Goal: Task Accomplishment & Management: Use online tool/utility

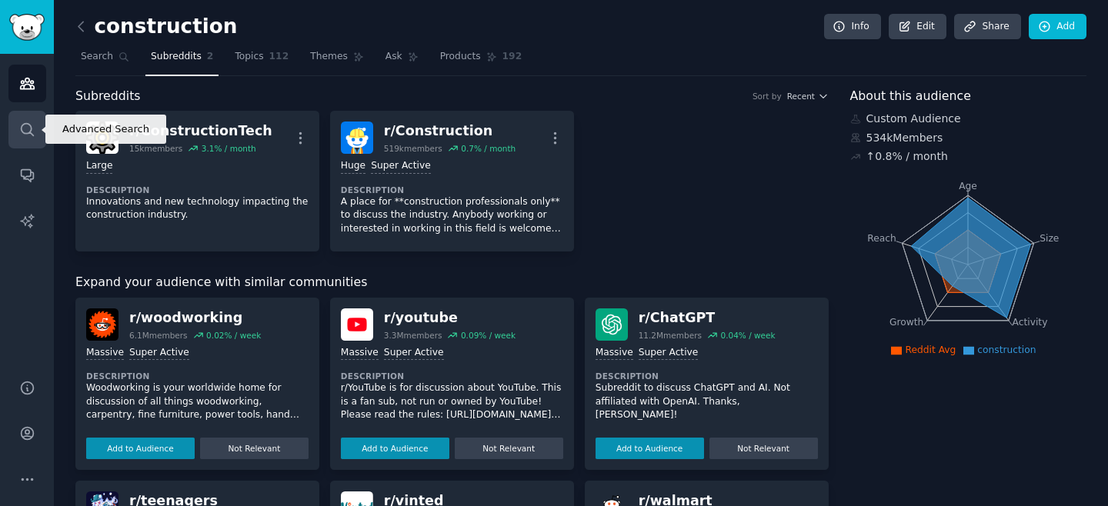
click at [32, 126] on icon "Sidebar" at bounding box center [27, 130] width 16 height 16
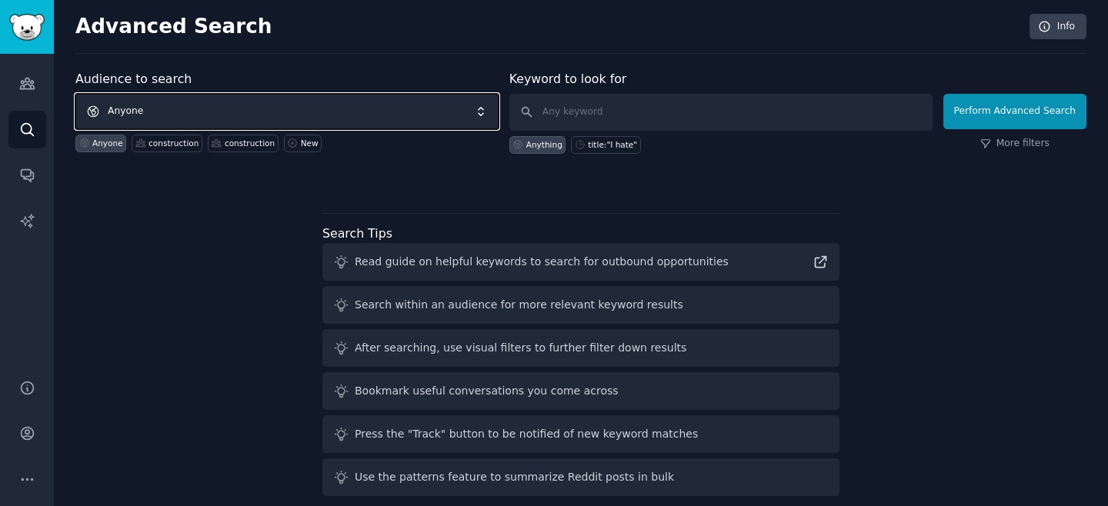
click at [319, 115] on span "Anyone" at bounding box center [286, 111] width 423 height 35
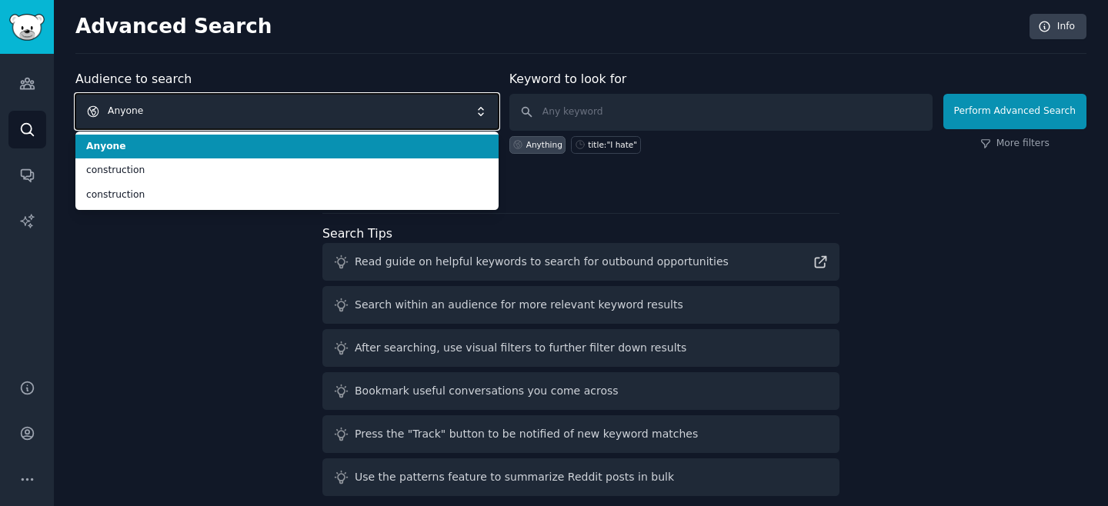
click at [315, 106] on span "Anyone" at bounding box center [286, 111] width 423 height 35
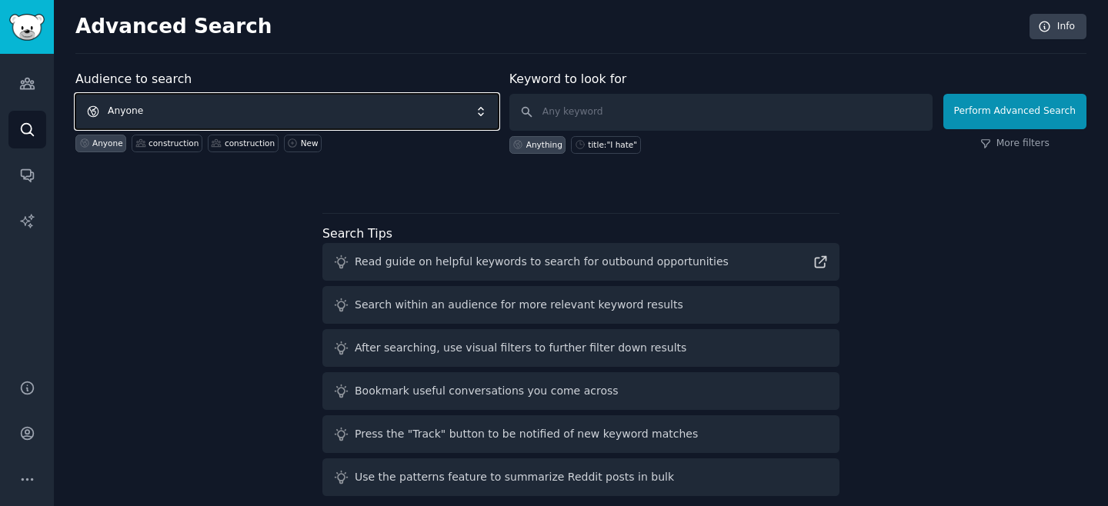
click at [315, 107] on span "Anyone" at bounding box center [286, 111] width 423 height 35
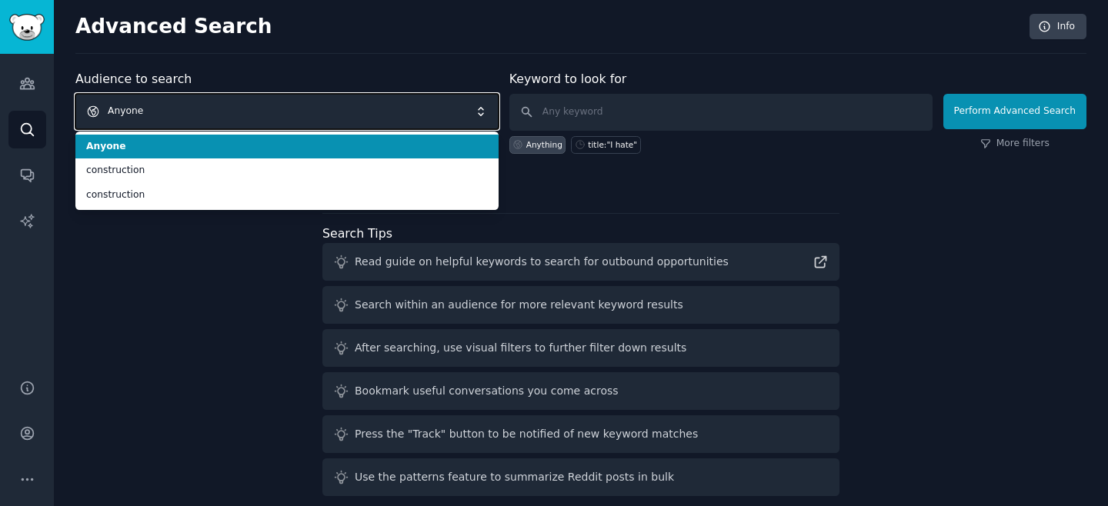
click at [314, 108] on span "Anyone" at bounding box center [286, 111] width 423 height 35
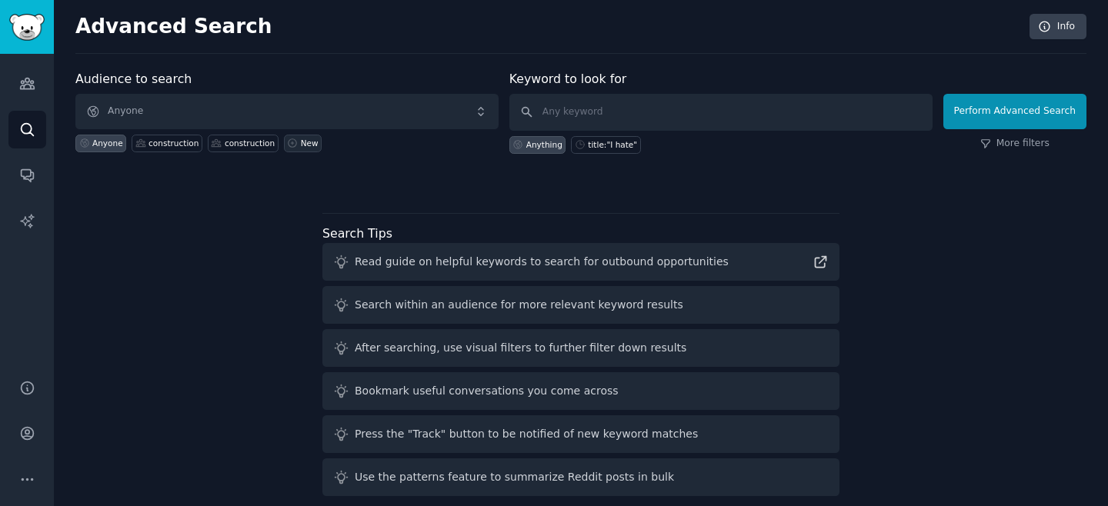
click at [309, 143] on div "New" at bounding box center [310, 143] width 18 height 11
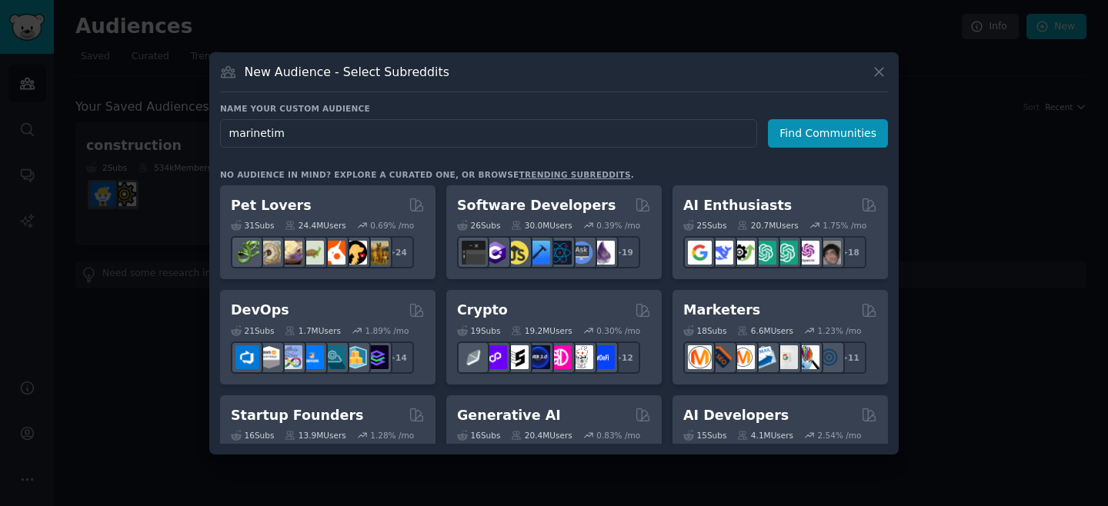
type input "marinetime"
click button "Find Communities" at bounding box center [828, 133] width 120 height 28
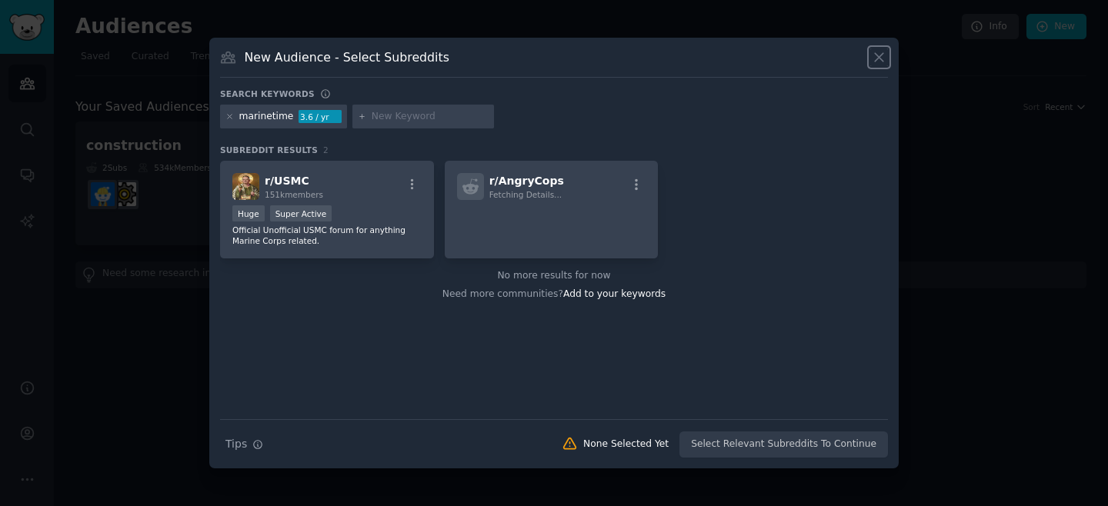
click at [876, 57] on icon at bounding box center [879, 57] width 16 height 16
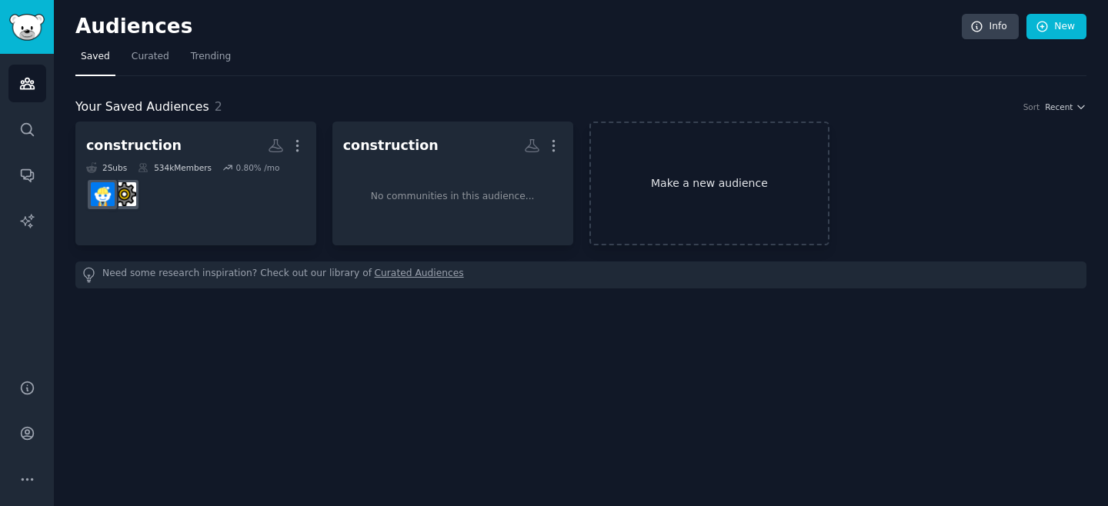
click at [642, 166] on link "Make a new audience" at bounding box center [709, 184] width 241 height 124
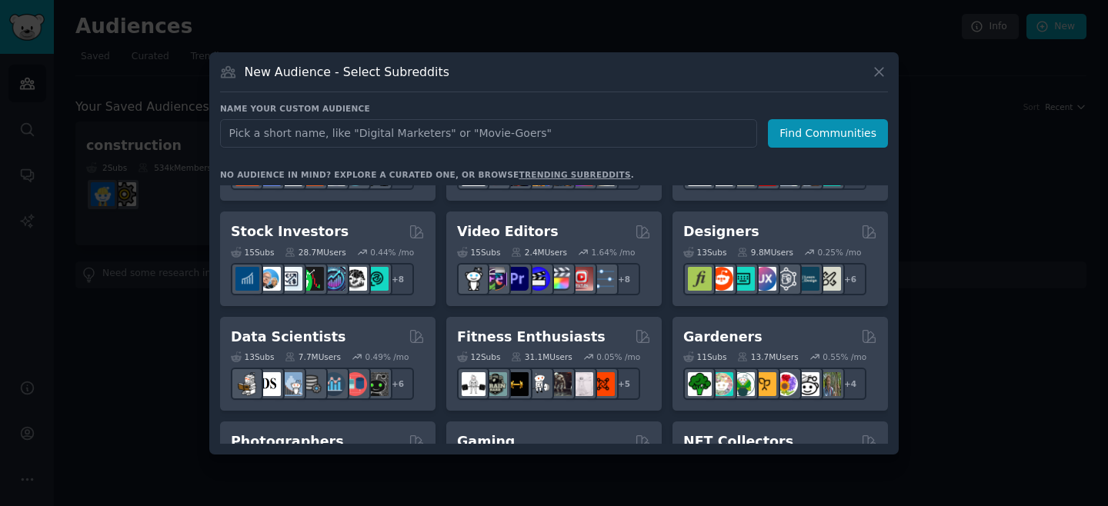
scroll to position [489, 0]
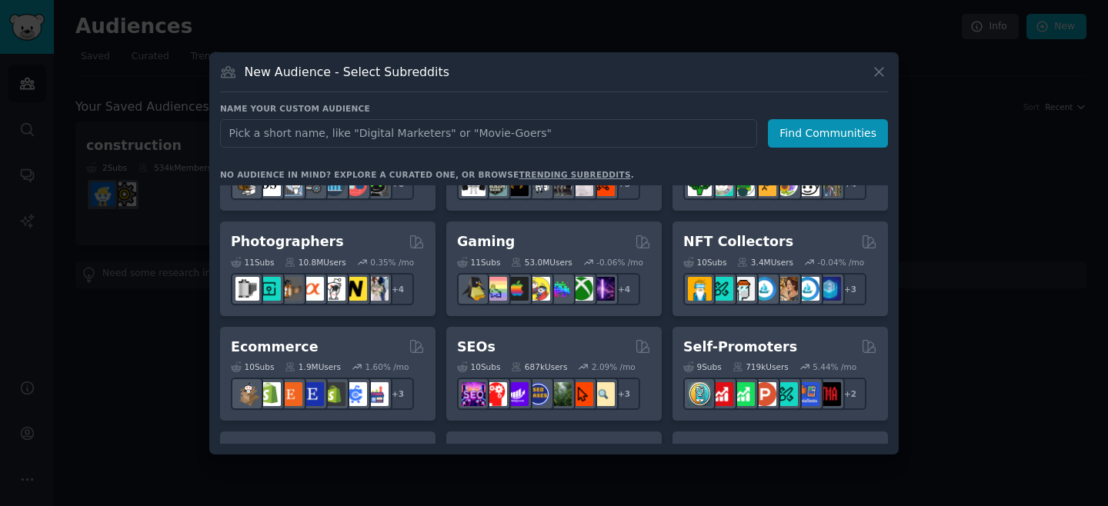
click at [531, 171] on link "trending subreddits" at bounding box center [575, 174] width 112 height 9
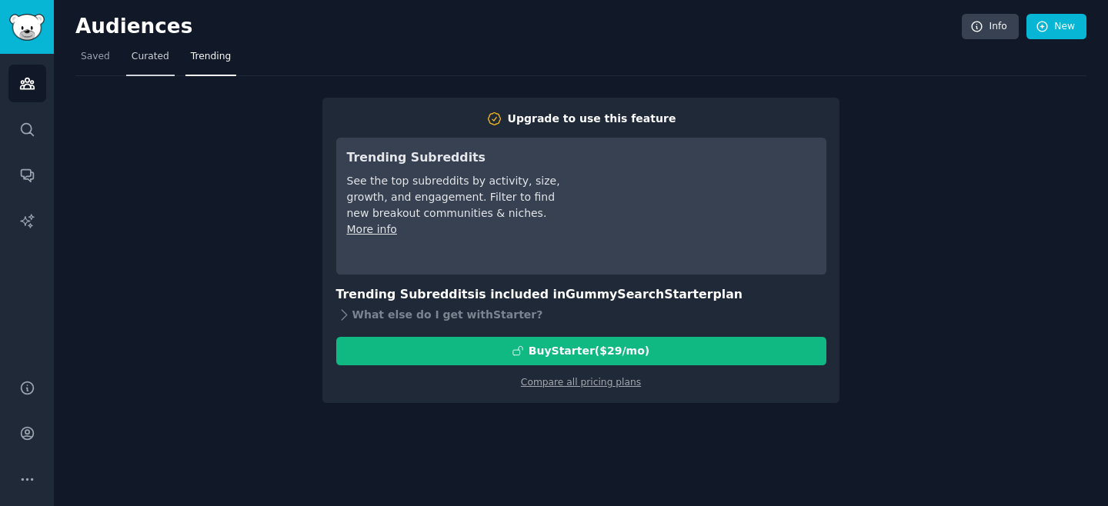
click at [145, 59] on span "Curated" at bounding box center [151, 57] width 38 height 14
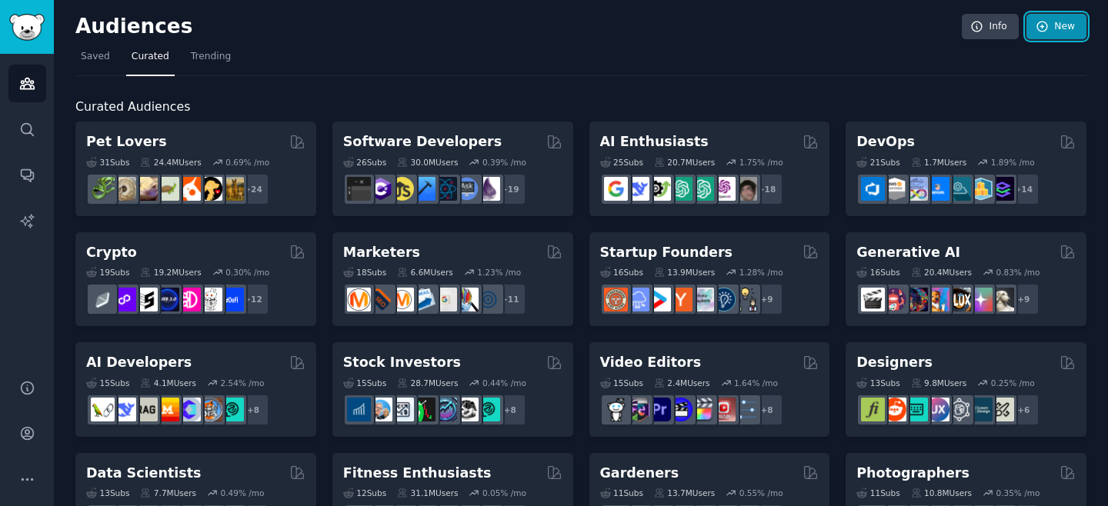
click at [1072, 22] on link "New" at bounding box center [1056, 27] width 60 height 26
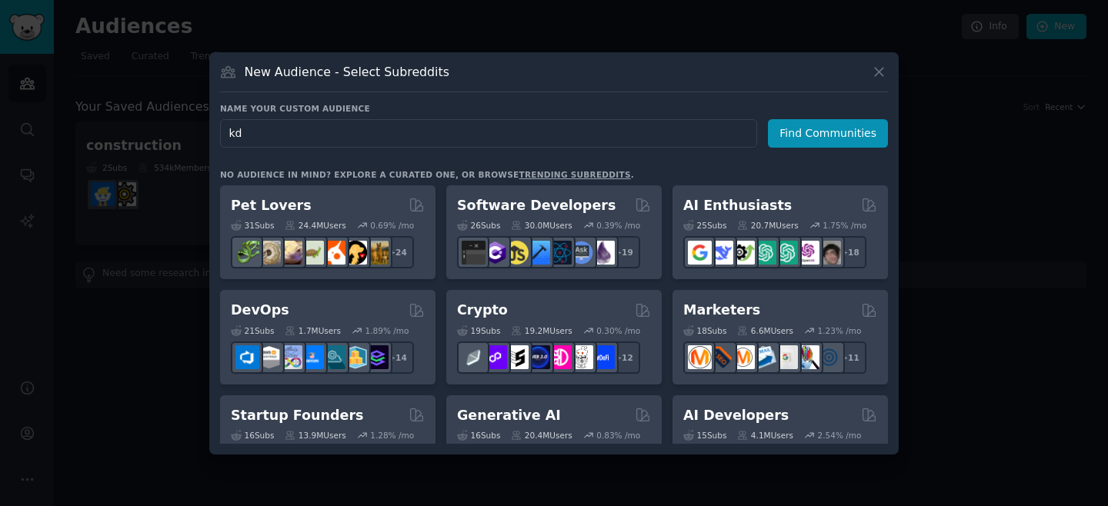
type input "kdp"
click button "Find Communities" at bounding box center [828, 133] width 120 height 28
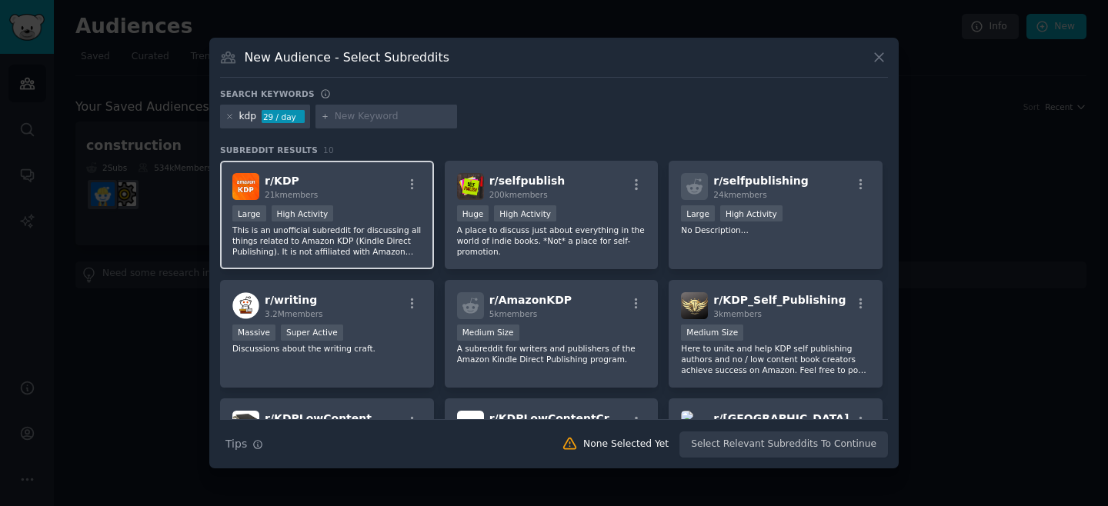
click at [360, 203] on div "r/ KDP 21k members Large High Activity This is an unofficial subreddit for disc…" at bounding box center [327, 215] width 214 height 108
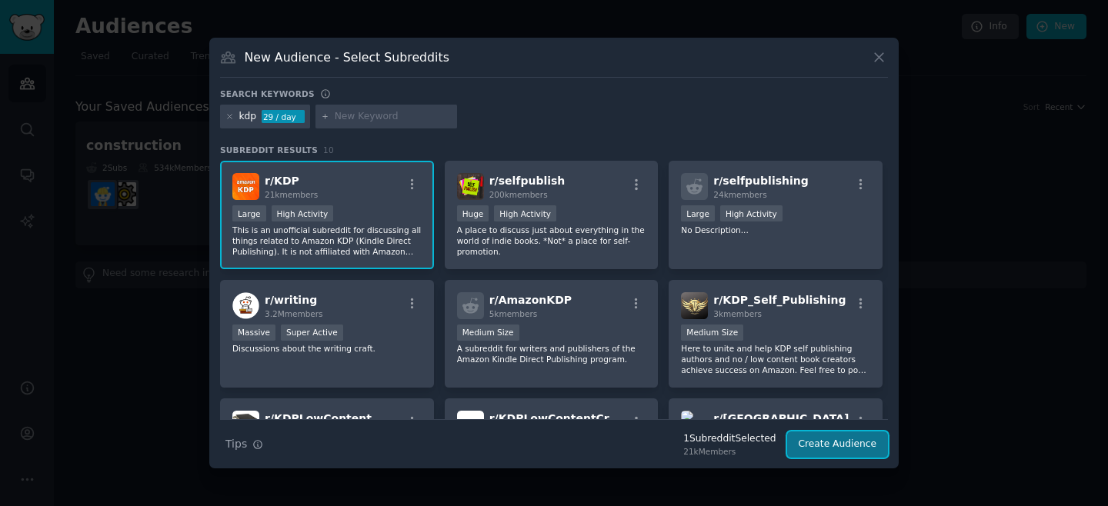
click at [835, 445] on button "Create Audience" at bounding box center [838, 445] width 102 height 26
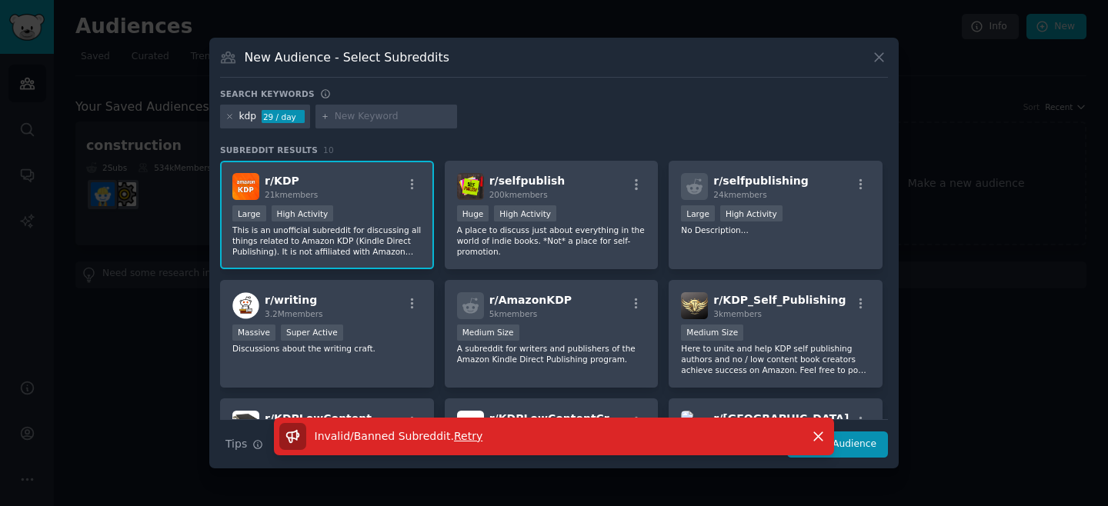
click at [467, 441] on span "Retry" at bounding box center [468, 436] width 28 height 12
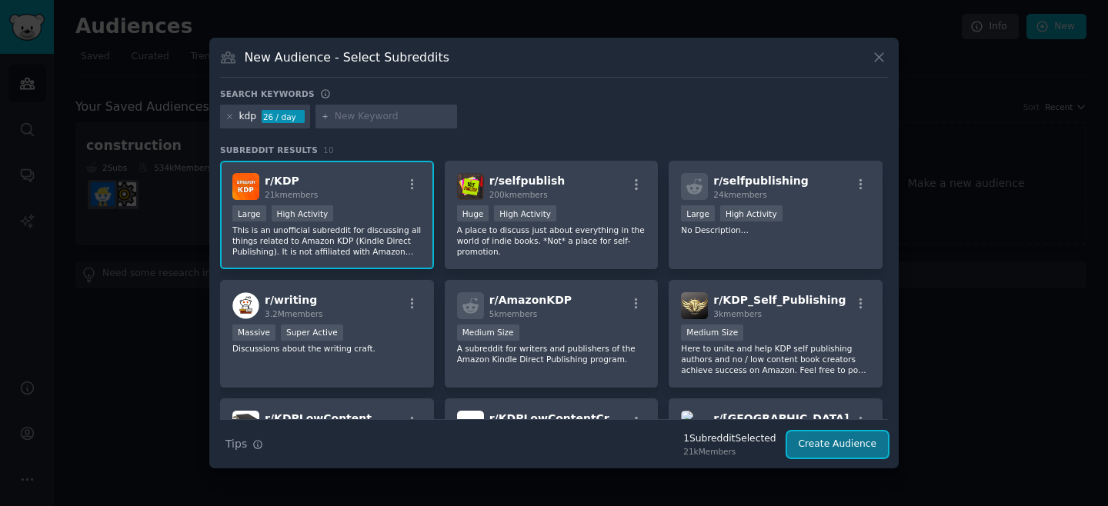
click at [814, 452] on button "Create Audience" at bounding box center [838, 445] width 102 height 26
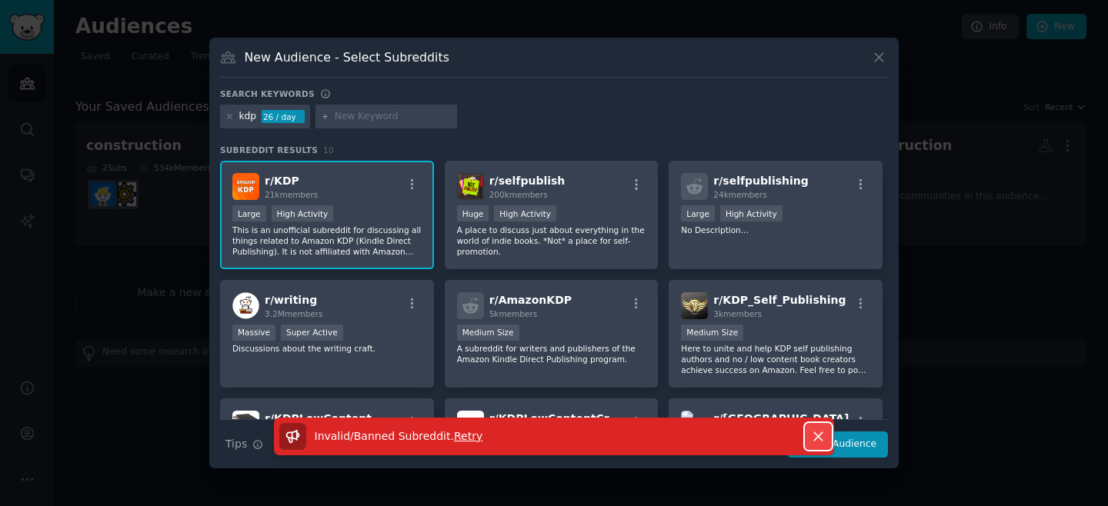
click at [820, 439] on icon "button" at bounding box center [818, 436] width 8 height 8
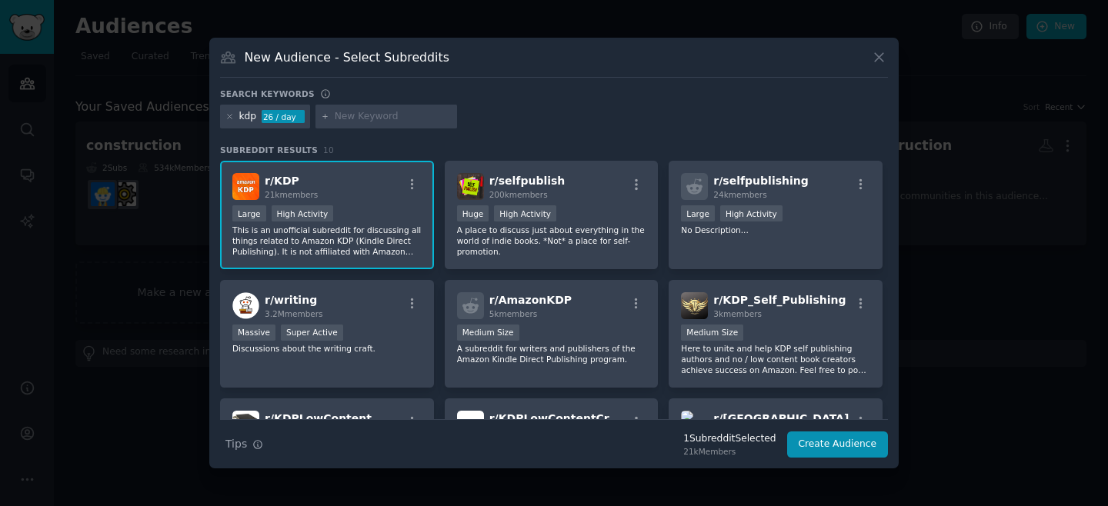
click at [295, 203] on div "r/ KDP 21k members Large High Activity This is an unofficial subreddit for disc…" at bounding box center [327, 215] width 214 height 108
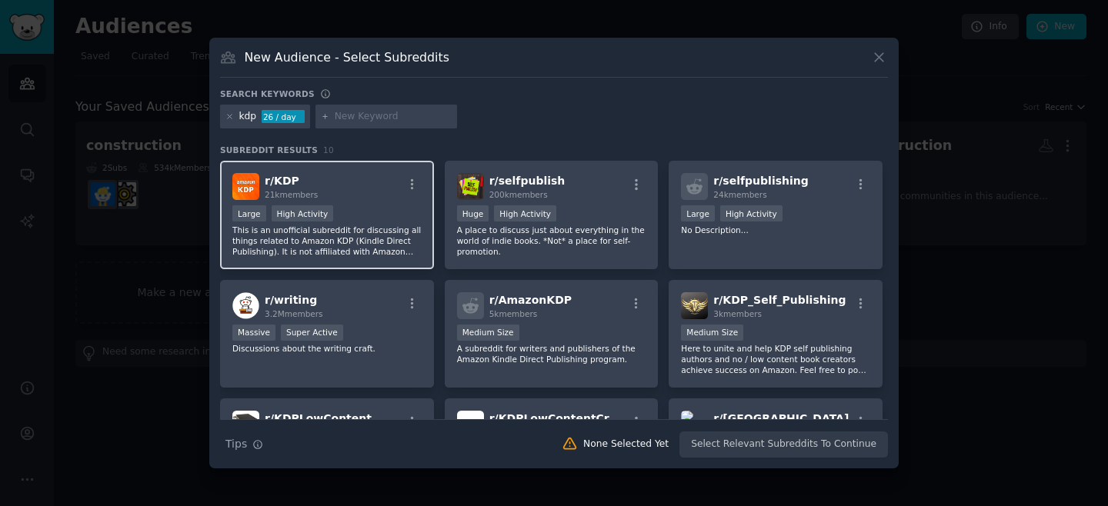
click at [315, 185] on h2 "r/ KDP 21k members" at bounding box center [291, 186] width 53 height 27
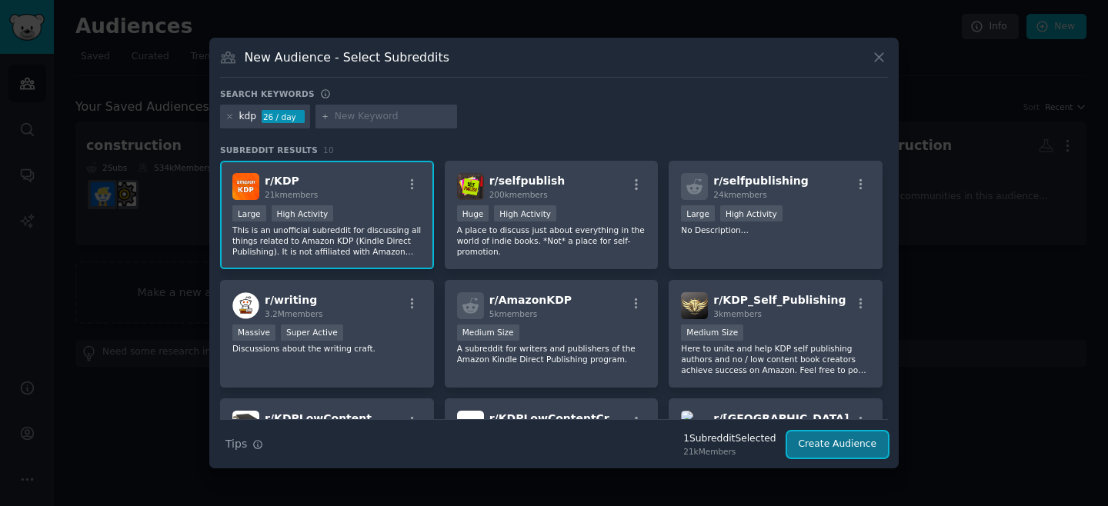
click at [821, 450] on button "Create Audience" at bounding box center [838, 445] width 102 height 26
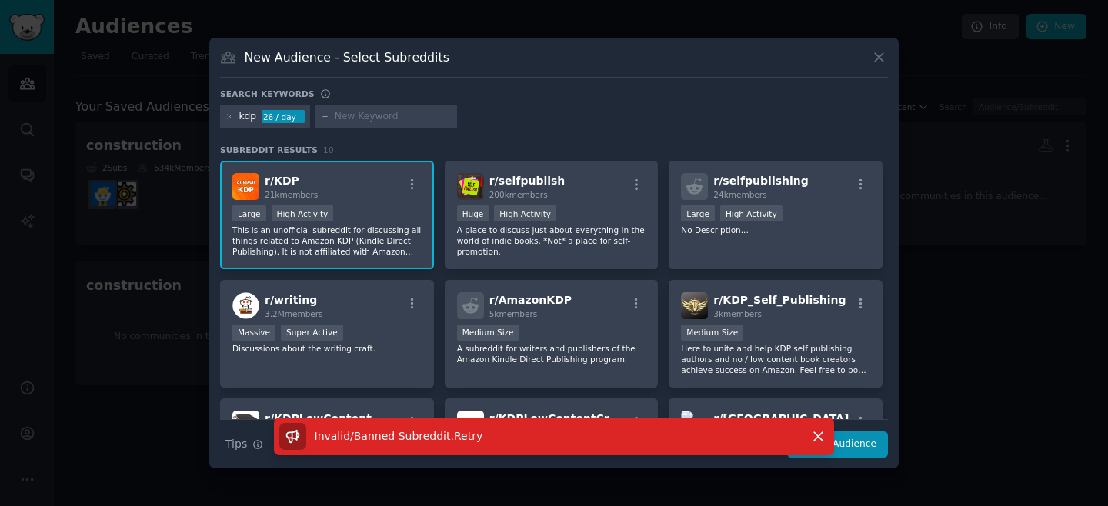
click at [462, 435] on span "Retry" at bounding box center [468, 436] width 28 height 12
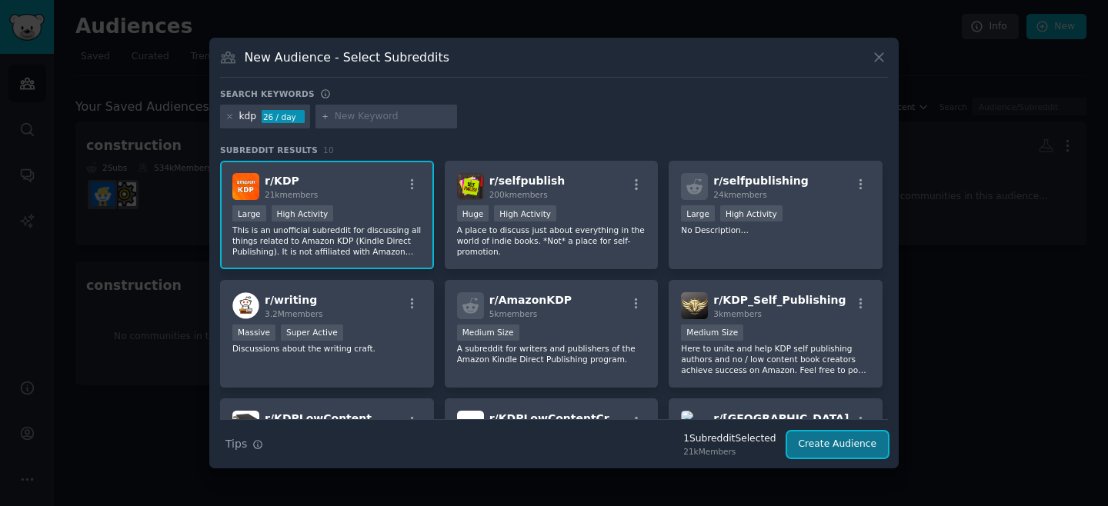
click at [805, 452] on button "Create Audience" at bounding box center [838, 445] width 102 height 26
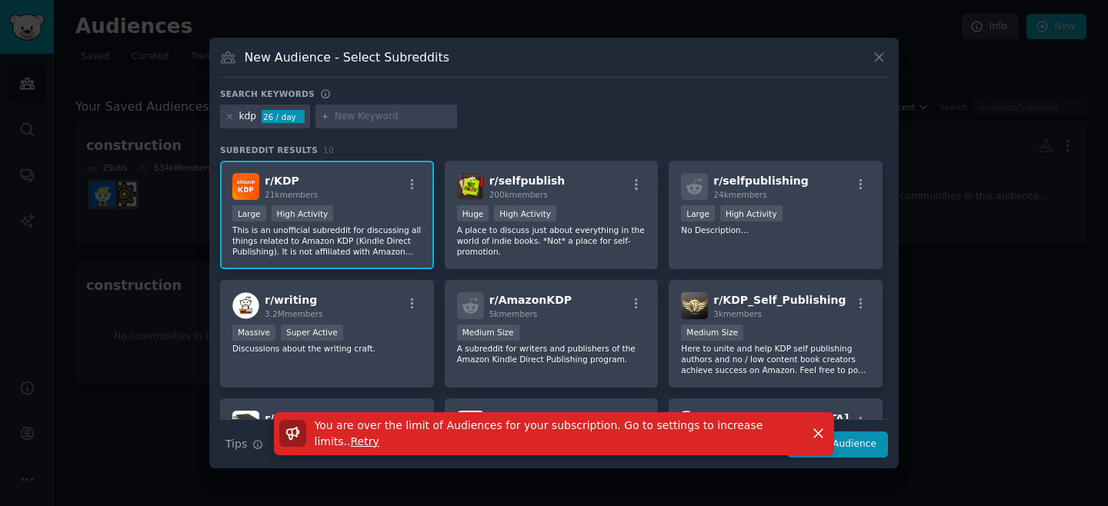
click at [877, 67] on div "New Audience - Select Subreddits" at bounding box center [554, 62] width 668 height 29
click at [872, 51] on icon at bounding box center [879, 57] width 16 height 16
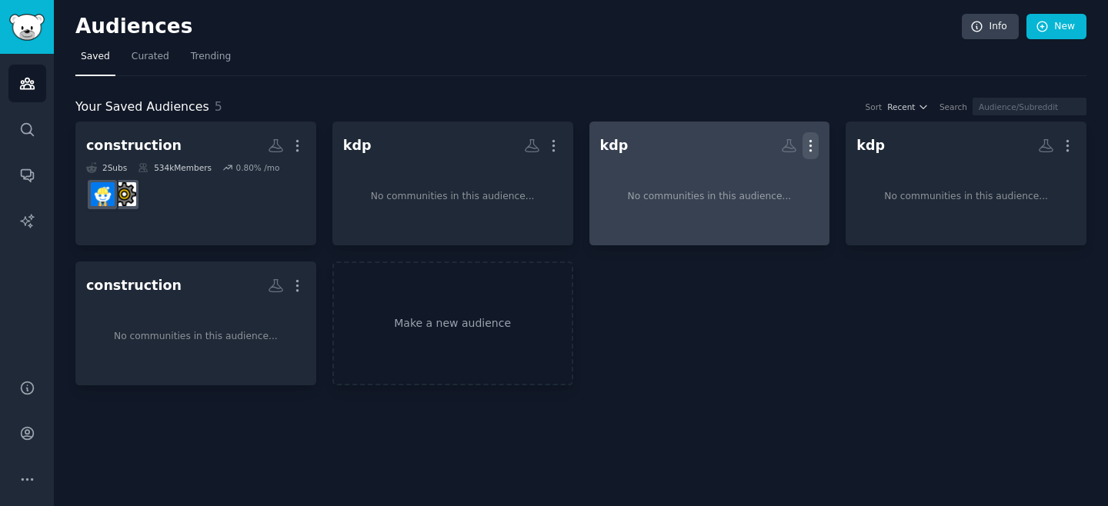
click at [810, 146] on icon "button" at bounding box center [811, 146] width 2 height 11
click at [769, 174] on p "Delete" at bounding box center [768, 178] width 35 height 16
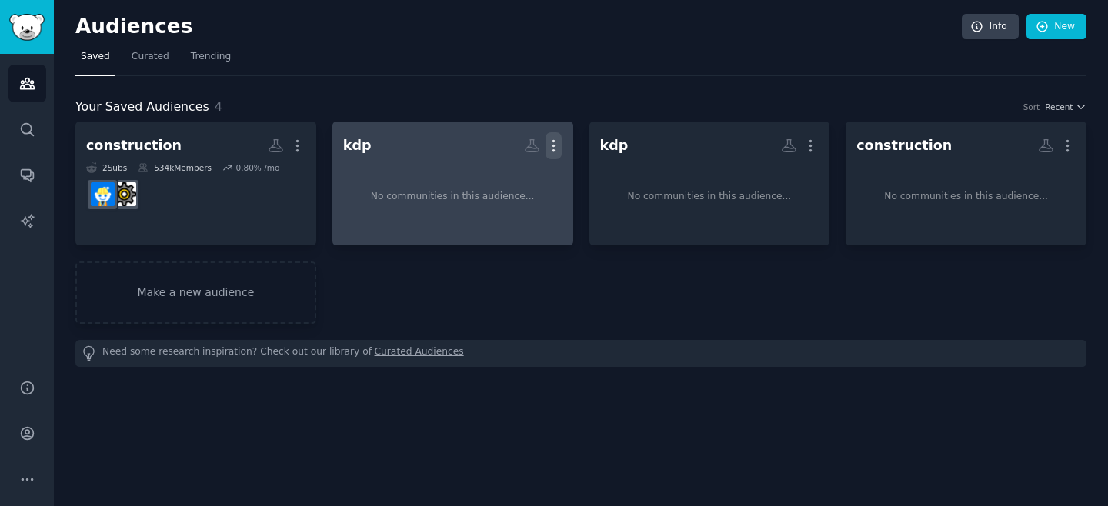
click at [552, 145] on icon "button" at bounding box center [553, 146] width 16 height 16
click at [518, 185] on p "Delete" at bounding box center [511, 178] width 35 height 16
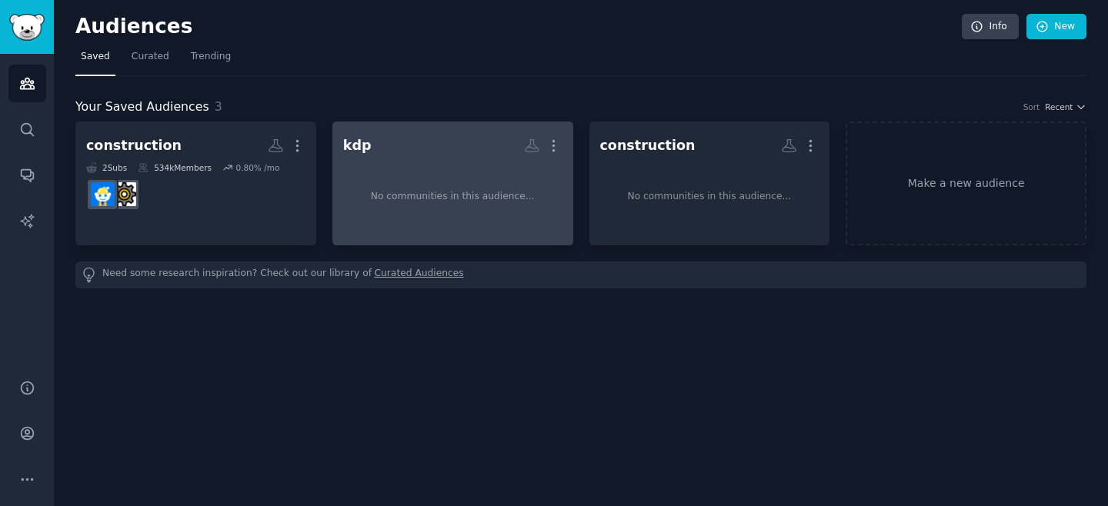
click at [489, 162] on div "No communities in this audience..." at bounding box center [452, 196] width 219 height 75
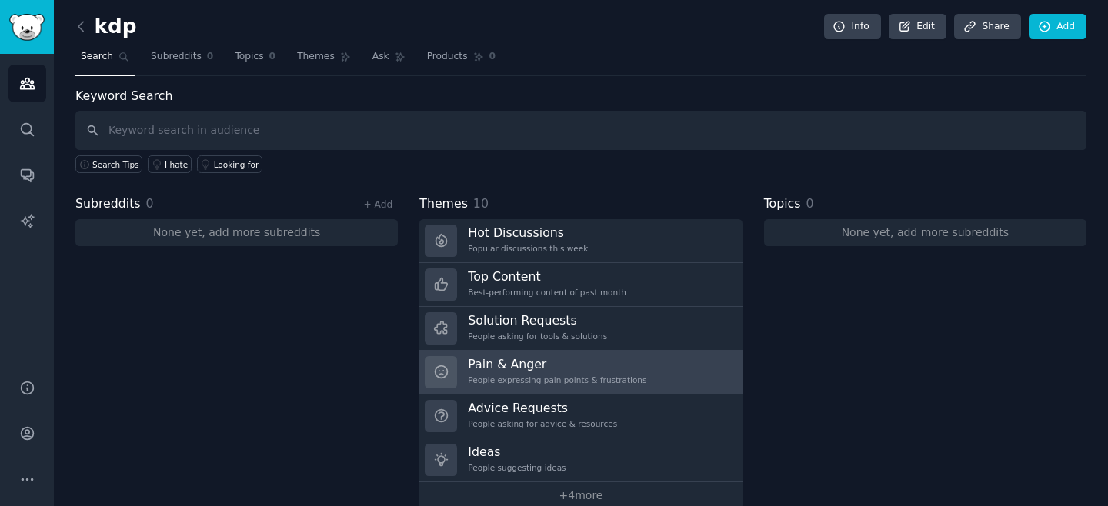
click at [512, 369] on h3 "Pain & Anger" at bounding box center [557, 364] width 178 height 16
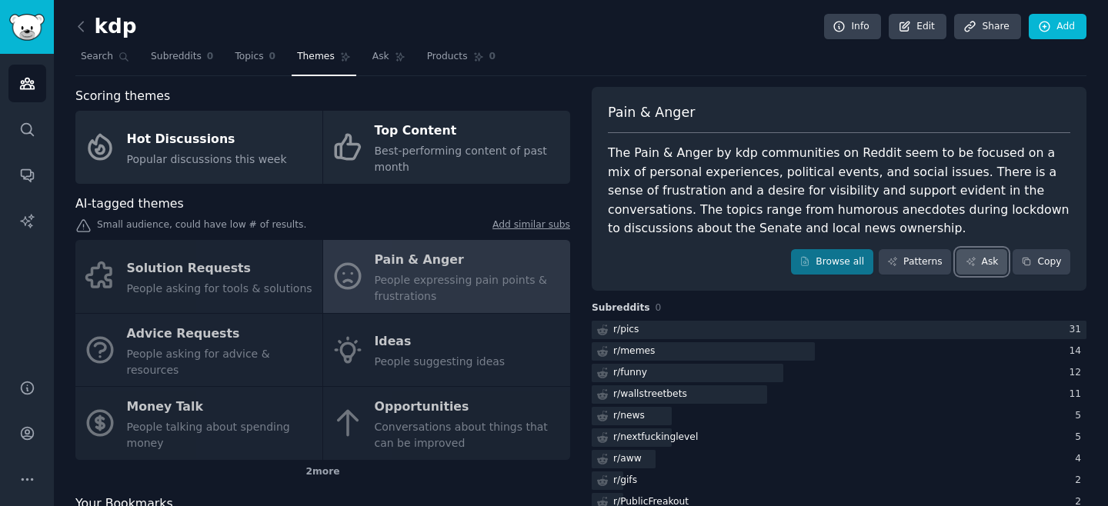
click at [967, 268] on link "Ask" at bounding box center [981, 262] width 51 height 26
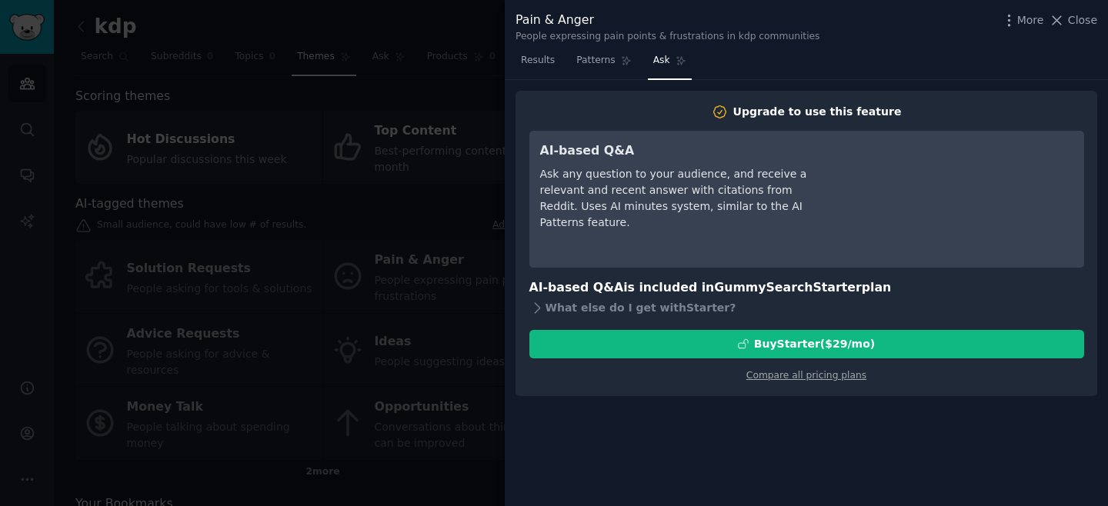
click at [458, 169] on div at bounding box center [554, 253] width 1108 height 506
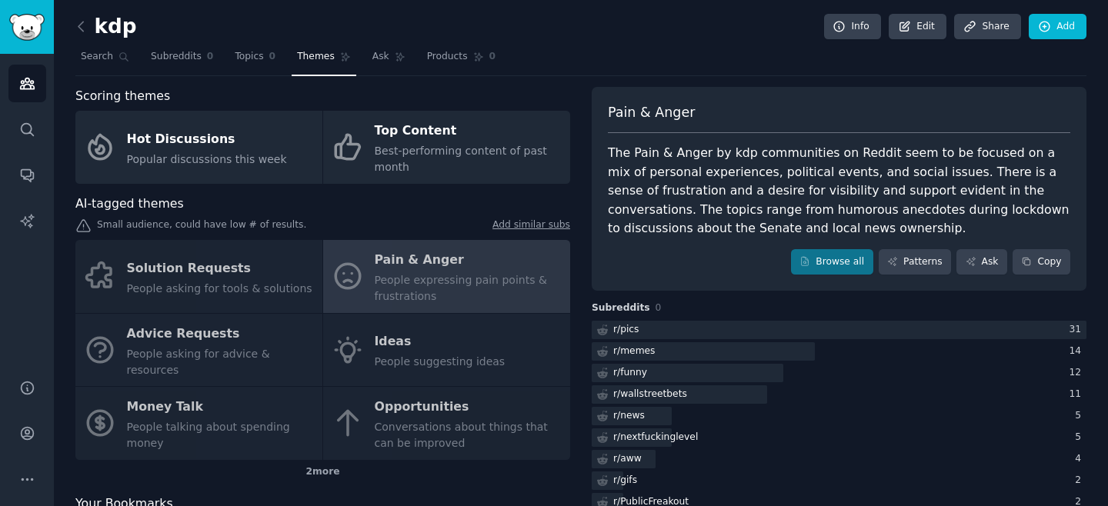
click at [253, 345] on div "Solution Requests People asking for tools & solutions Pain & Anger People expre…" at bounding box center [322, 350] width 495 height 220
click at [214, 351] on div "Solution Requests People asking for tools & solutions Pain & Anger People expre…" at bounding box center [322, 350] width 495 height 220
click at [148, 335] on div "Solution Requests People asking for tools & solutions Pain & Anger People expre…" at bounding box center [322, 350] width 495 height 220
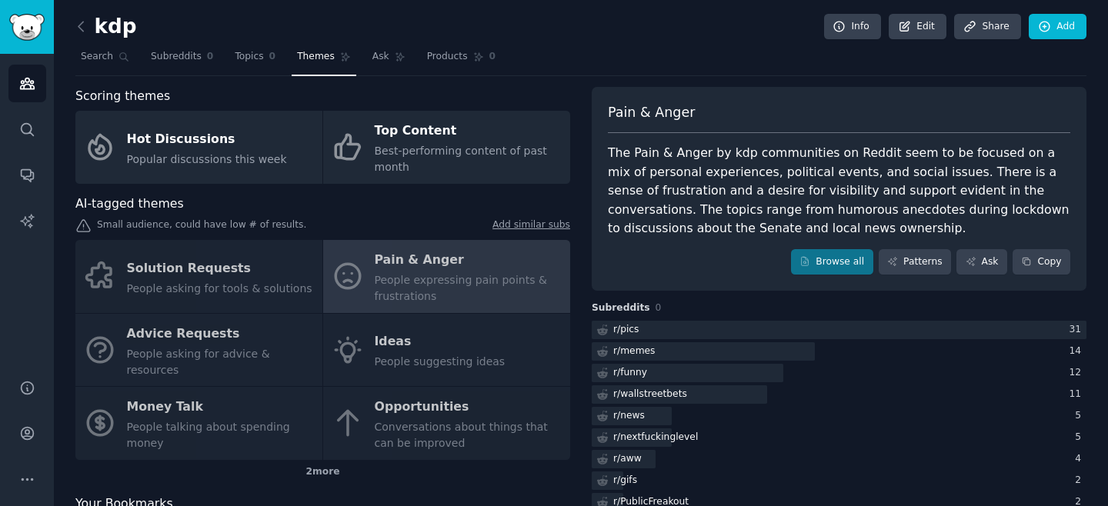
click at [88, 352] on div "Solution Requests People asking for tools & solutions Pain & Anger People expre…" at bounding box center [322, 350] width 495 height 220
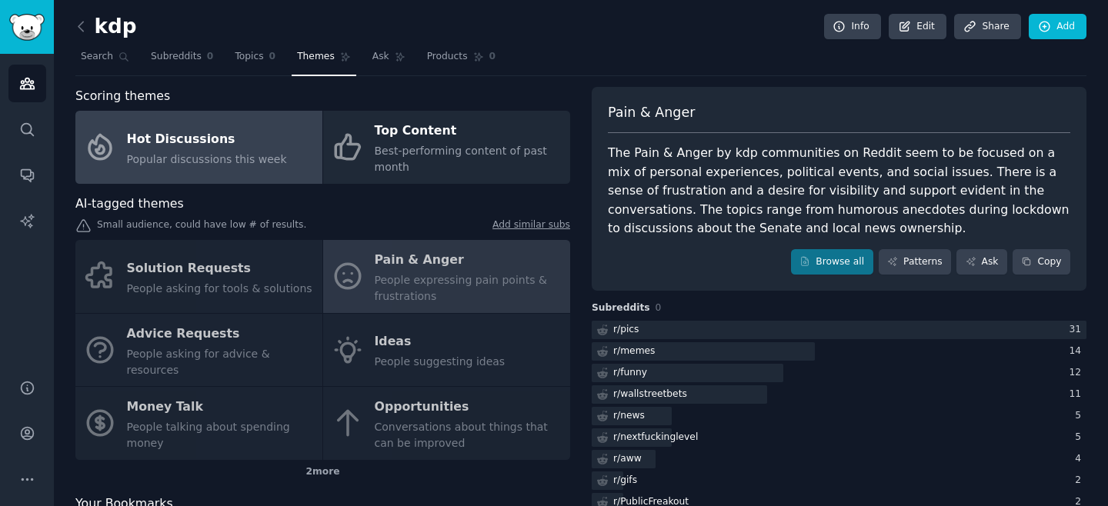
click at [190, 154] on span "Popular discussions this week" at bounding box center [207, 159] width 160 height 12
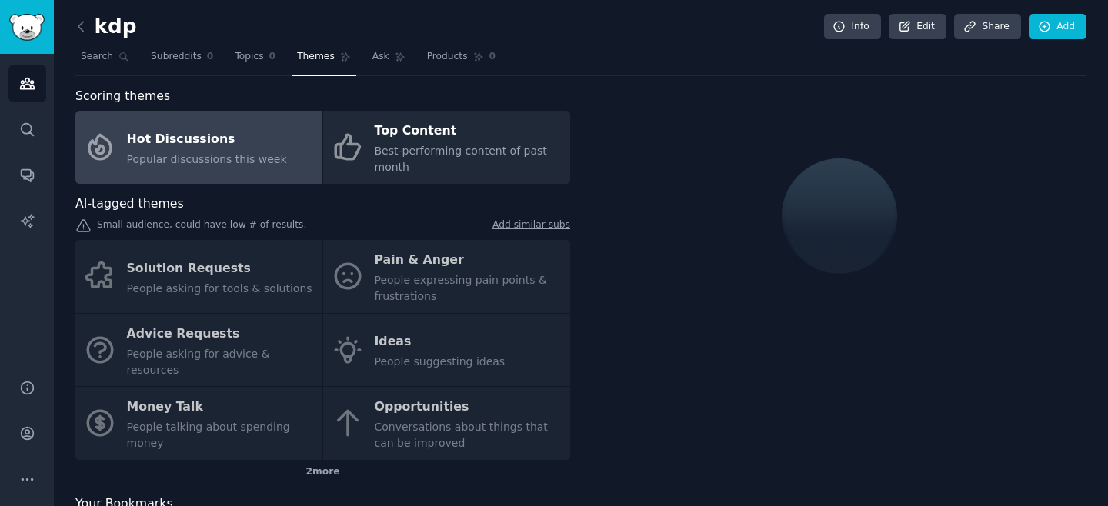
click at [176, 335] on div "Solution Requests People asking for tools & solutions Pain & Anger People expre…" at bounding box center [322, 350] width 495 height 220
click at [108, 334] on div "Solution Requests People asking for tools & solutions Pain & Anger People expre…" at bounding box center [322, 350] width 495 height 220
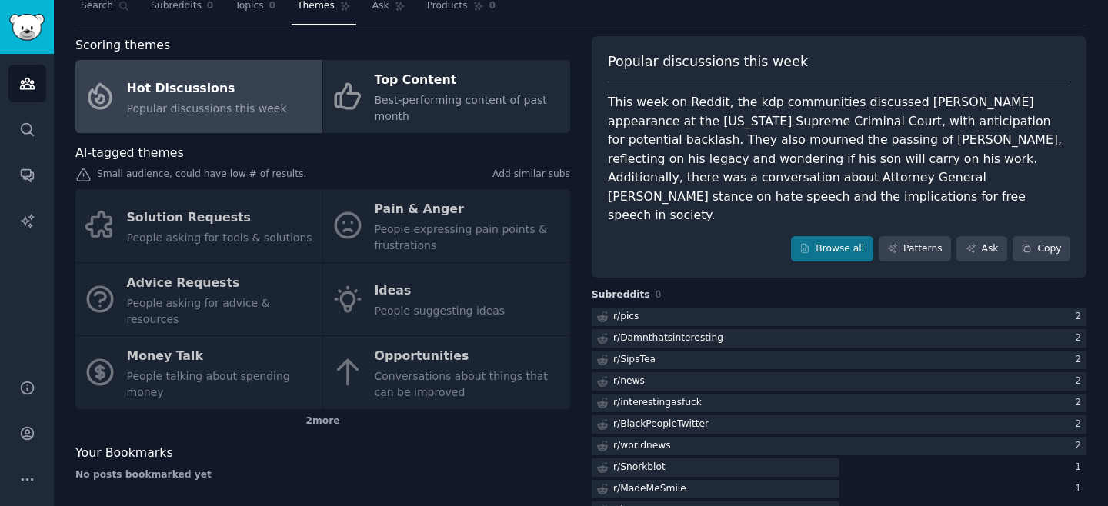
scroll to position [49, 0]
click at [110, 292] on div "Solution Requests People asking for tools & solutions Pain & Anger People expre…" at bounding box center [322, 301] width 495 height 220
click at [183, 360] on div "Solution Requests People asking for tools & solutions Pain & Anger People expre…" at bounding box center [322, 301] width 495 height 220
click at [184, 360] on div "Solution Requests People asking for tools & solutions Pain & Anger People expre…" at bounding box center [322, 301] width 495 height 220
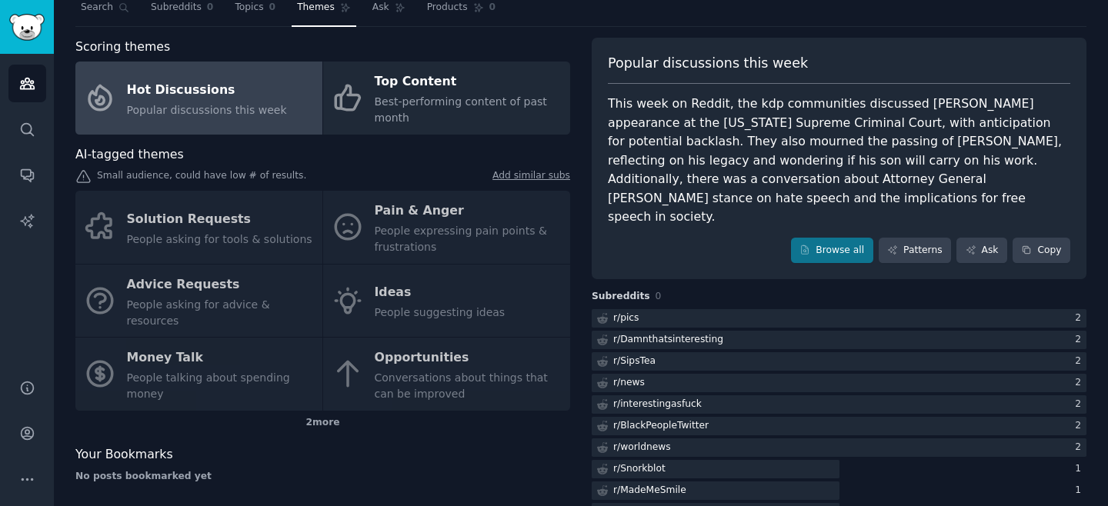
click at [380, 369] on div "Solution Requests People asking for tools & solutions Pain & Anger People expre…" at bounding box center [322, 301] width 495 height 220
click at [377, 282] on div "Solution Requests People asking for tools & solutions Pain & Anger People expre…" at bounding box center [322, 301] width 495 height 220
click at [372, 232] on div "Solution Requests People asking for tools & solutions Pain & Anger People expre…" at bounding box center [322, 301] width 495 height 220
click at [171, 216] on div "Solution Requests People asking for tools & solutions Pain & Anger People expre…" at bounding box center [322, 301] width 495 height 220
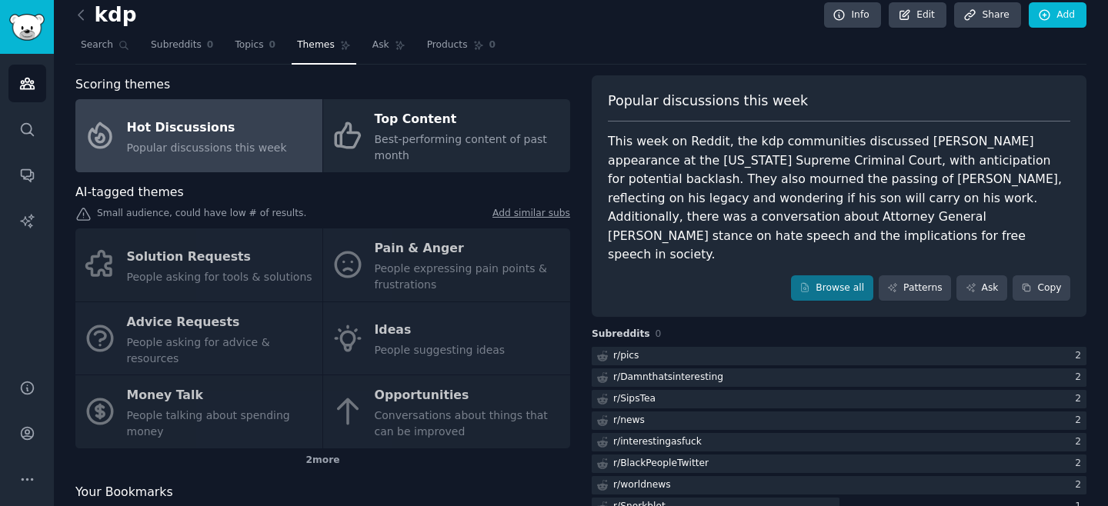
scroll to position [0, 0]
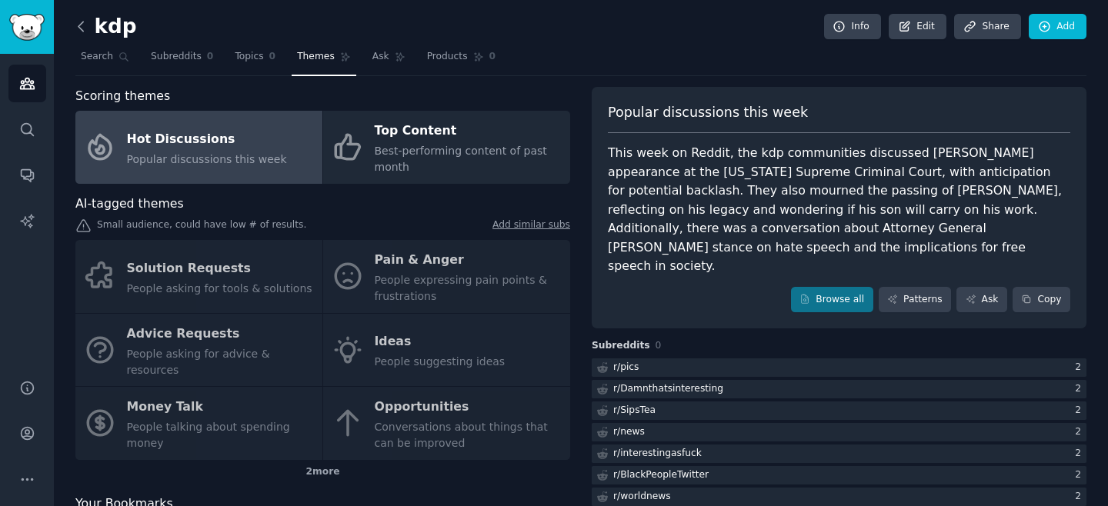
click at [83, 26] on icon at bounding box center [81, 26] width 16 height 16
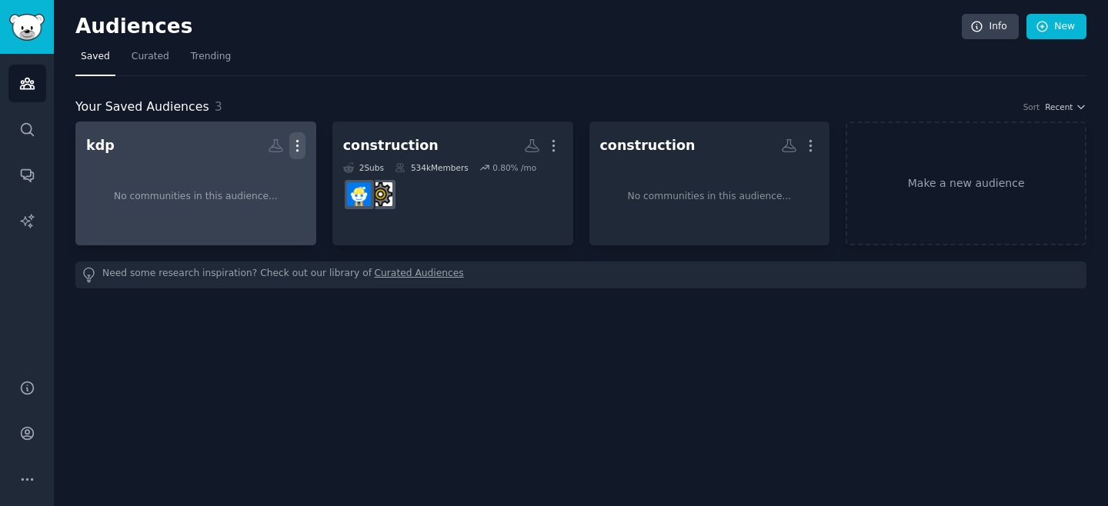
click at [298, 148] on icon "button" at bounding box center [297, 146] width 16 height 16
click at [264, 180] on p "Delete" at bounding box center [255, 178] width 35 height 16
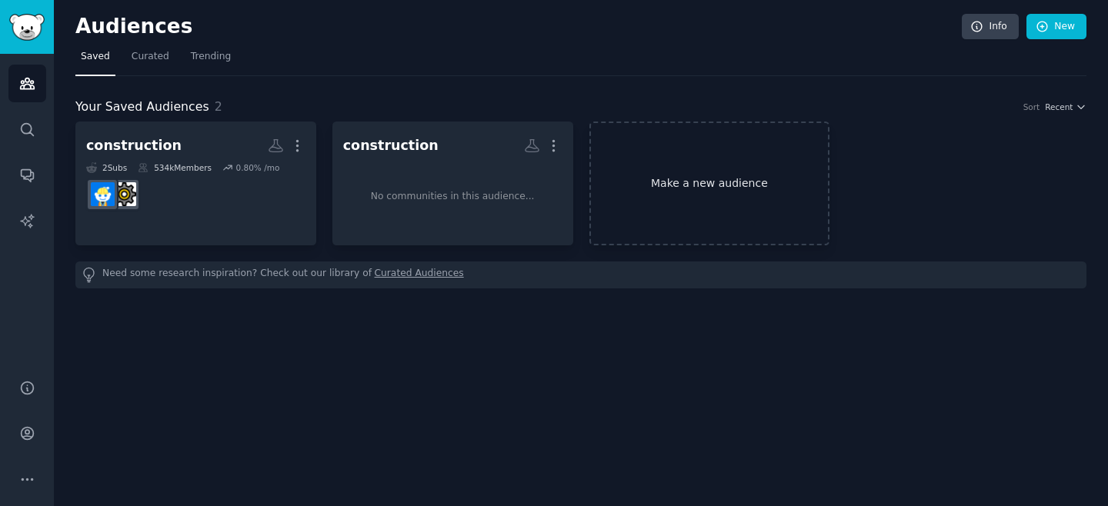
click at [793, 172] on link "Make a new audience" at bounding box center [709, 184] width 241 height 124
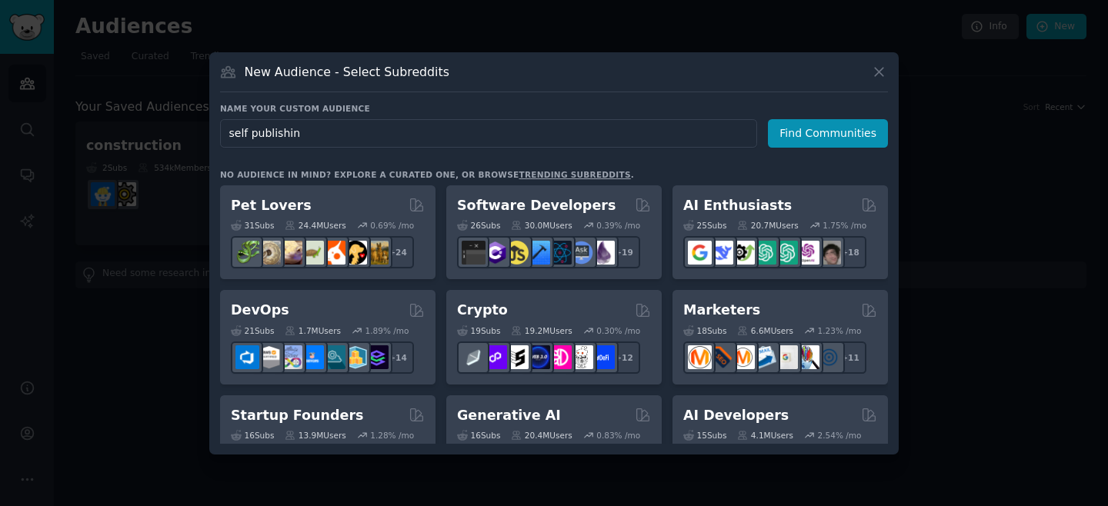
type input "self publishing"
click button "Find Communities" at bounding box center [828, 133] width 120 height 28
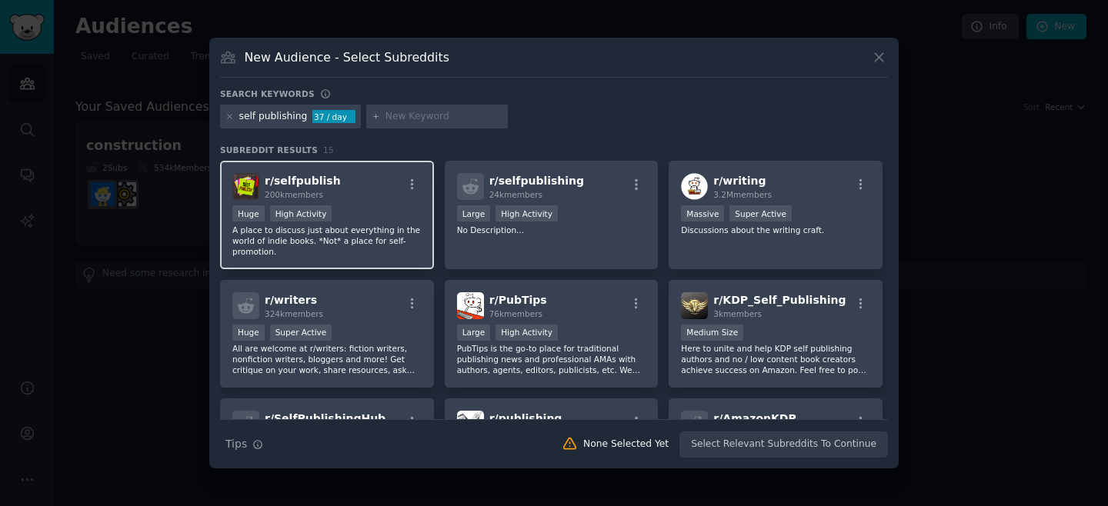
click at [374, 213] on div ">= 80th percentile for submissions / day Huge High Activity" at bounding box center [326, 214] width 189 height 19
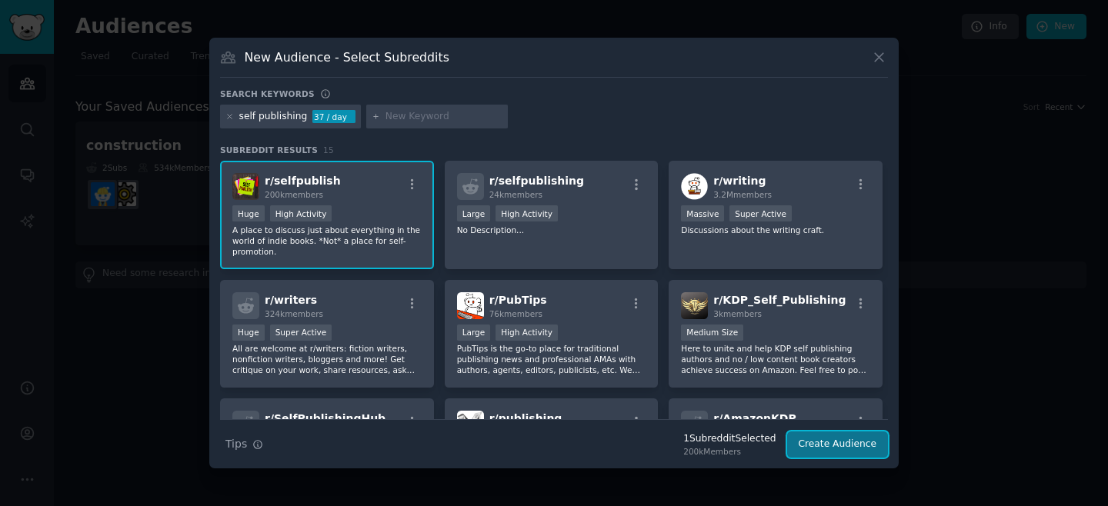
click at [815, 445] on button "Create Audience" at bounding box center [838, 445] width 102 height 26
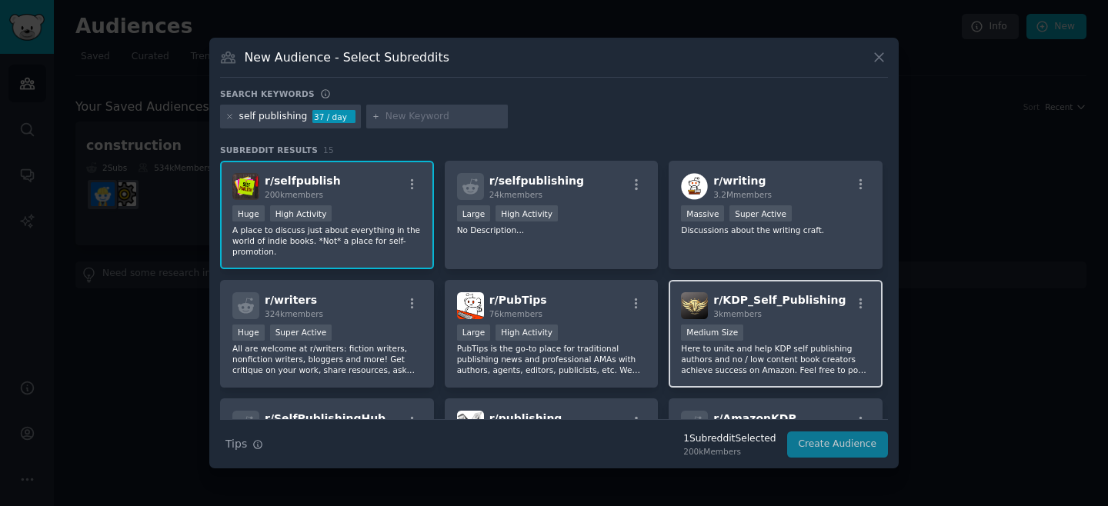
click at [782, 348] on p "Here to unite and help KDP self publishing authors and no / low content book cr…" at bounding box center [775, 359] width 189 height 32
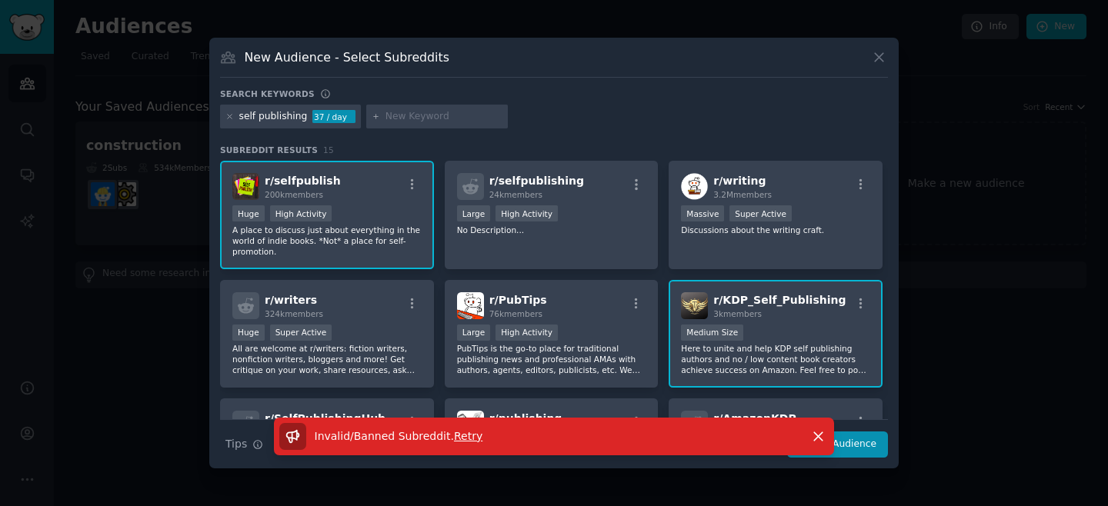
click at [844, 445] on div "Invalid/Banned Subreddit . Retry Dismiss" at bounding box center [553, 437] width 603 height 38
click at [815, 442] on icon "button" at bounding box center [818, 437] width 16 height 16
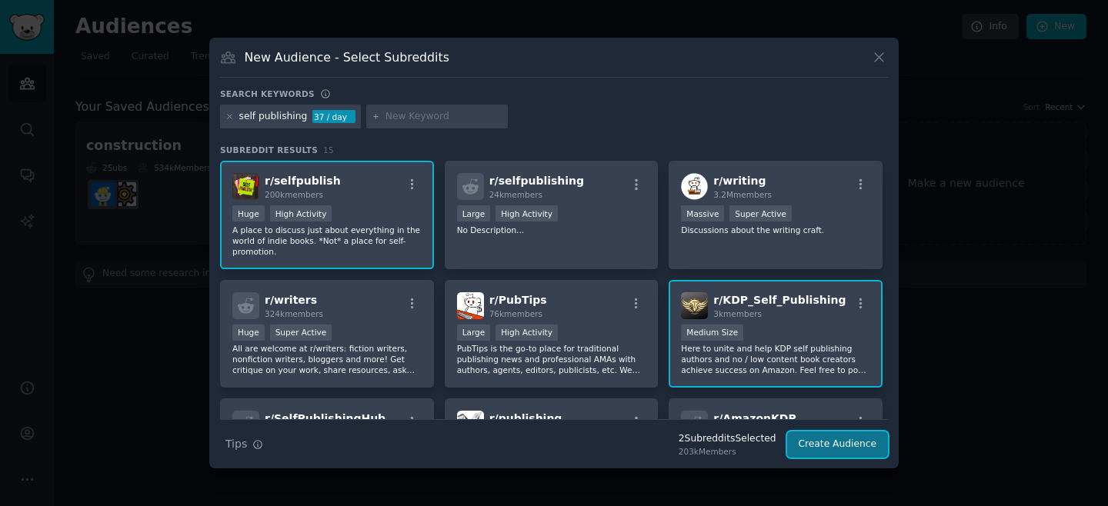
click at [839, 445] on button "Create Audience" at bounding box center [838, 445] width 102 height 26
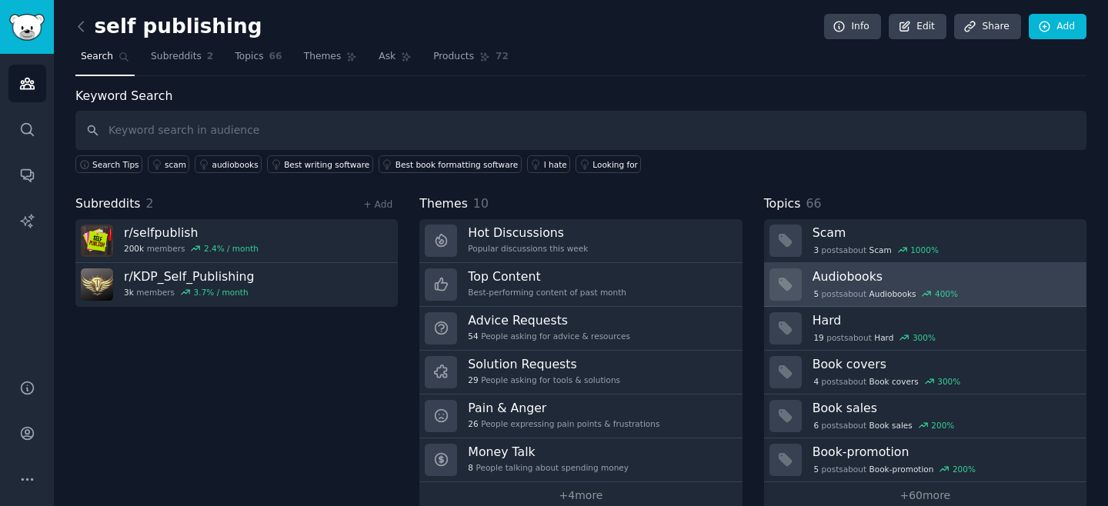
click at [839, 287] on div "5 post s about Audiobooks 400 %" at bounding box center [885, 294] width 147 height 14
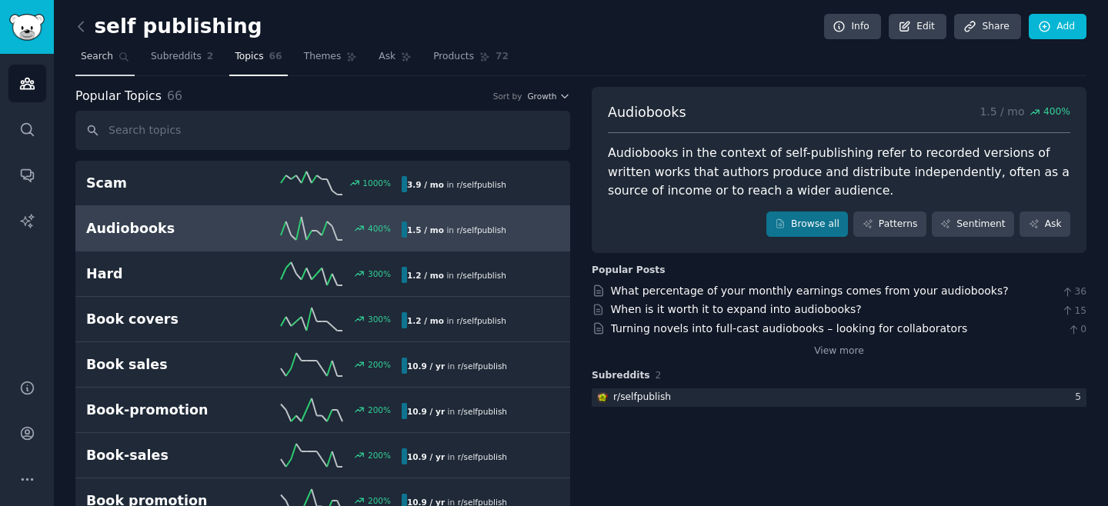
click at [119, 52] on icon at bounding box center [123, 57] width 11 height 11
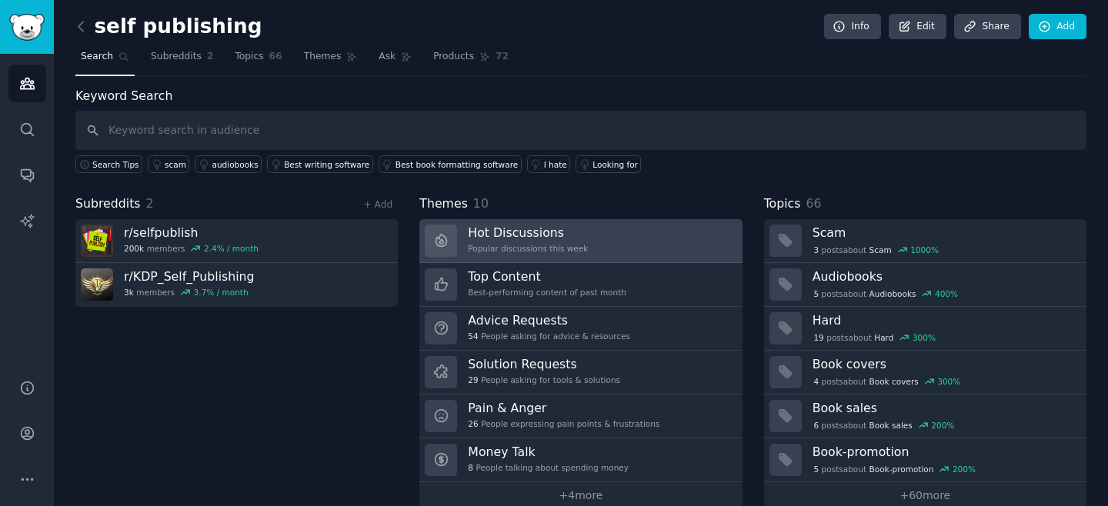
click at [503, 248] on div "Popular discussions this week" at bounding box center [528, 248] width 120 height 11
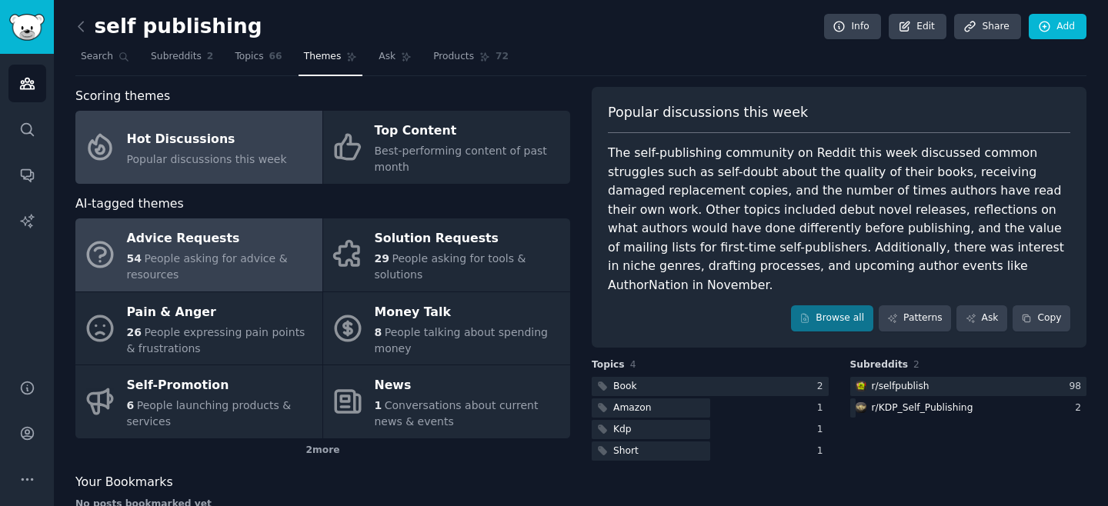
click at [187, 274] on div "54 People asking for advice & resources" at bounding box center [221, 267] width 188 height 32
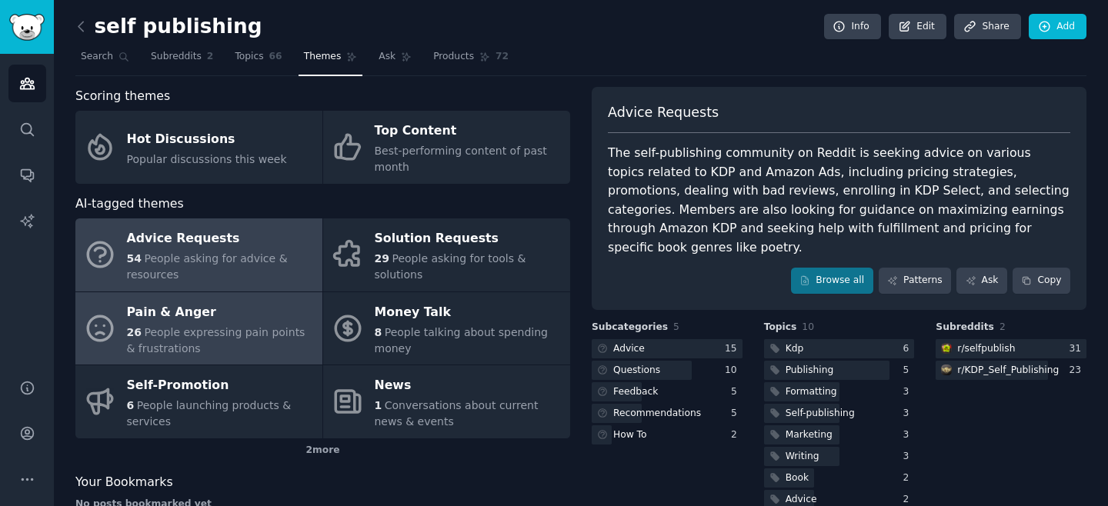
click at [165, 336] on span "People expressing pain points & frustrations" at bounding box center [216, 340] width 178 height 28
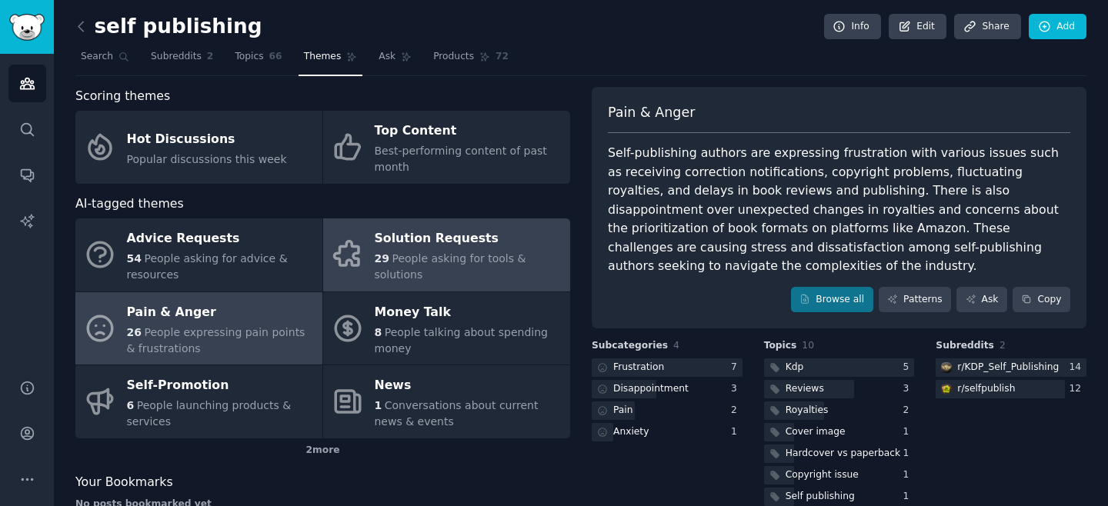
click at [447, 269] on div "29 People asking for tools & solutions" at bounding box center [469, 267] width 188 height 32
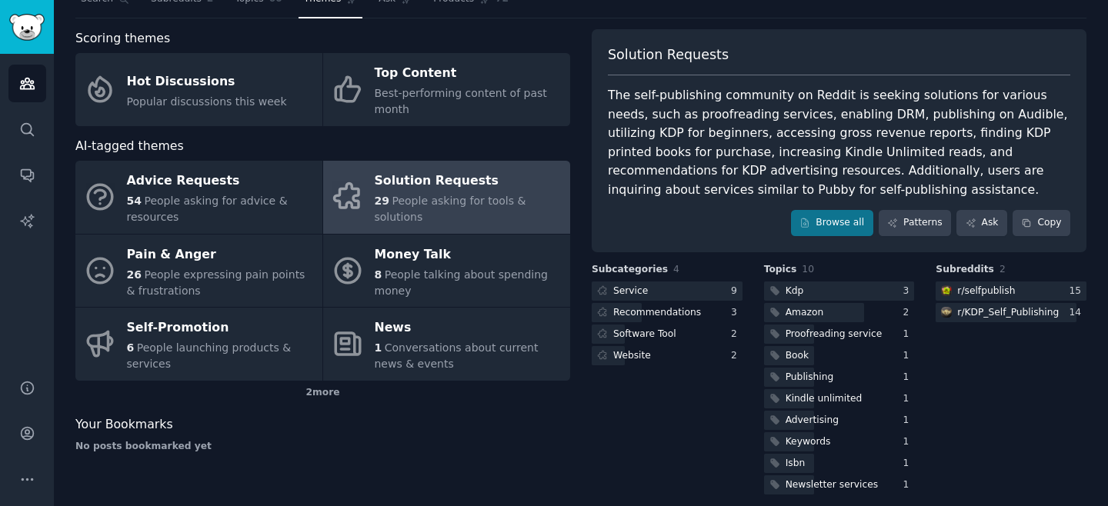
scroll to position [62, 0]
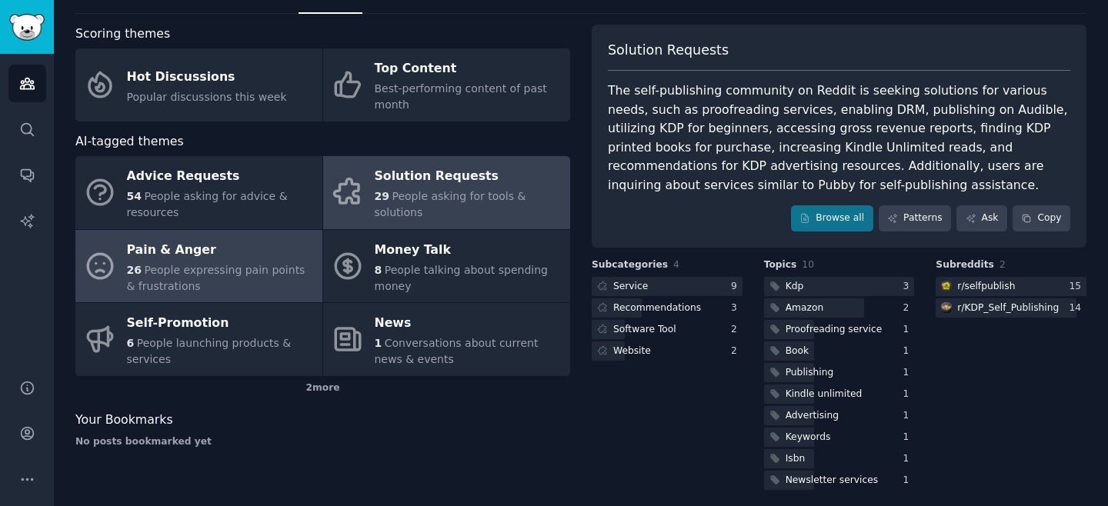
click at [225, 275] on span "People expressing pain points & frustrations" at bounding box center [216, 278] width 178 height 28
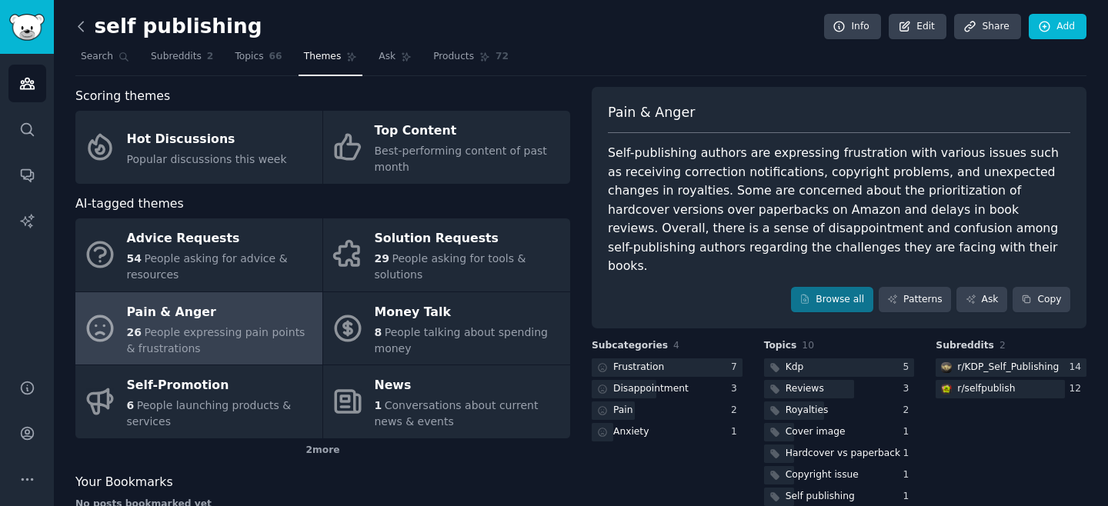
click at [84, 29] on icon at bounding box center [81, 26] width 16 height 16
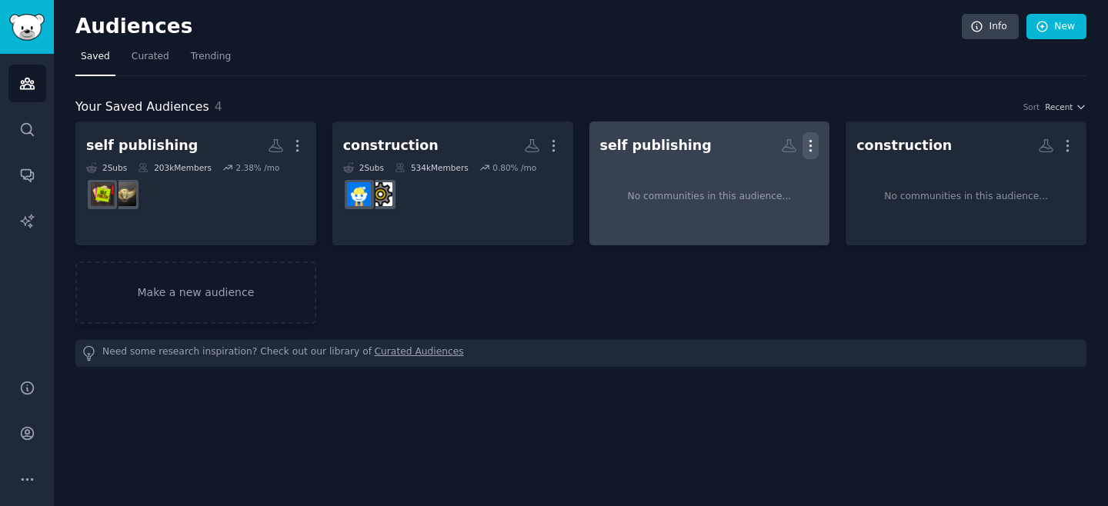
click at [807, 145] on icon "button" at bounding box center [810, 146] width 16 height 16
click at [774, 178] on p "Delete" at bounding box center [768, 178] width 35 height 16
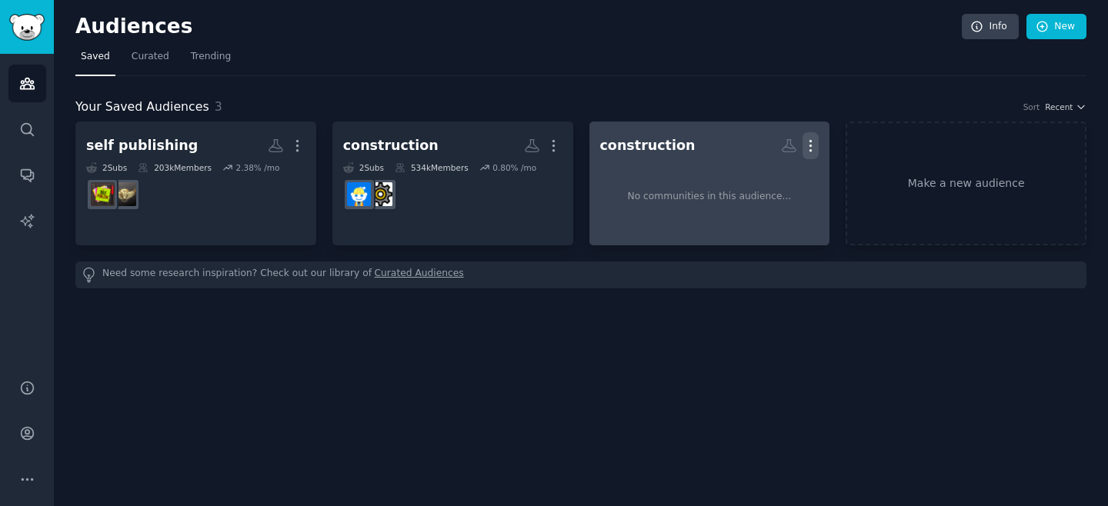
click at [815, 141] on icon "button" at bounding box center [810, 146] width 16 height 16
click at [780, 184] on p "Delete" at bounding box center [768, 178] width 35 height 16
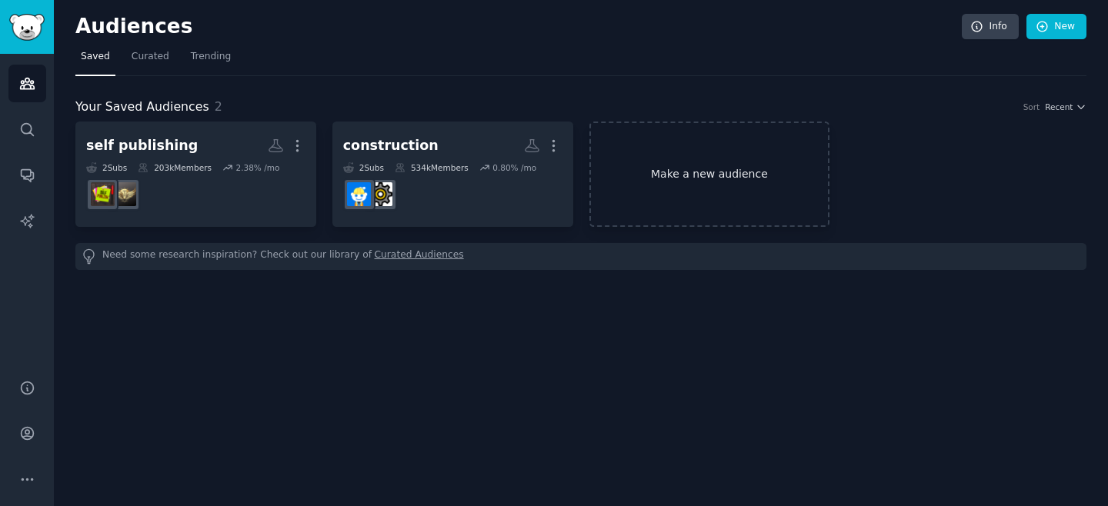
click at [672, 147] on link "Make a new audience" at bounding box center [709, 174] width 241 height 105
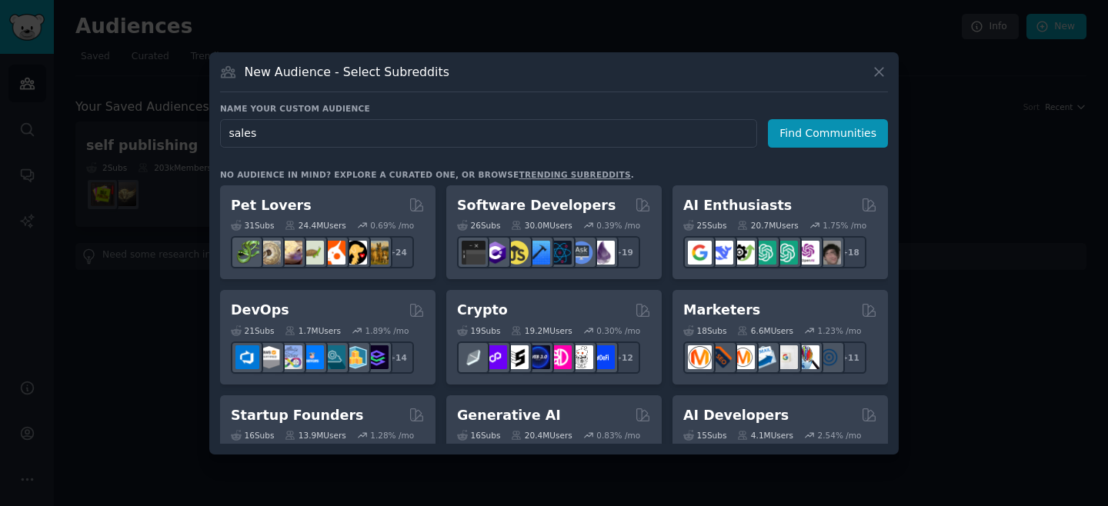
type input "sales"
